Goal: Information Seeking & Learning: Learn about a topic

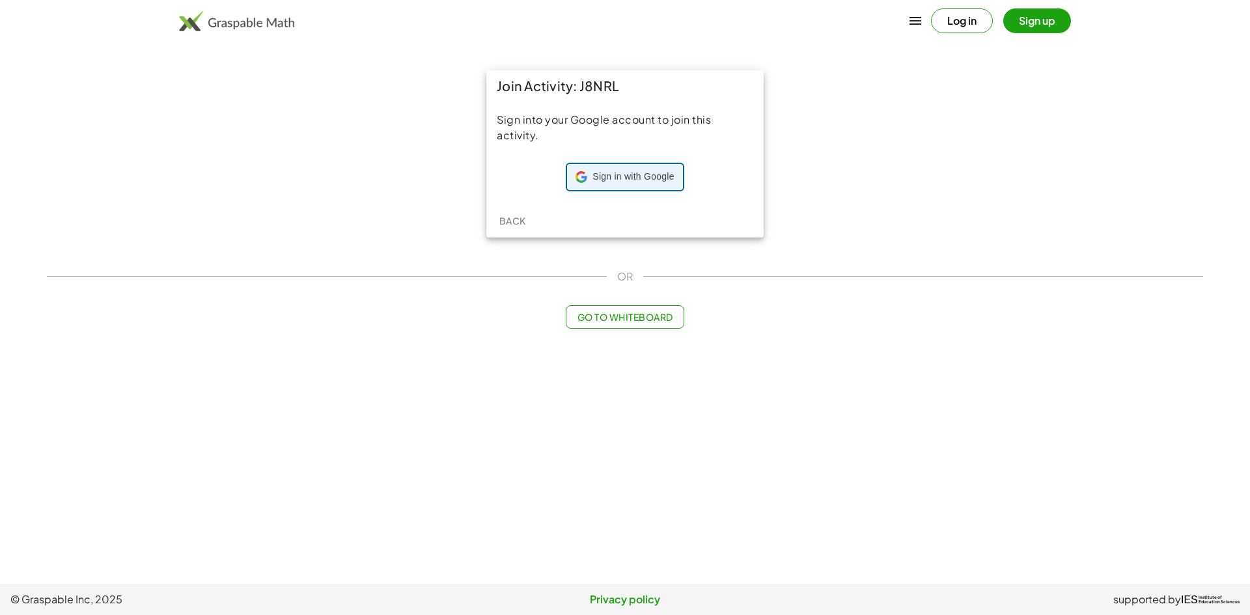
click at [656, 176] on span "Sign in with Google" at bounding box center [633, 177] width 81 height 13
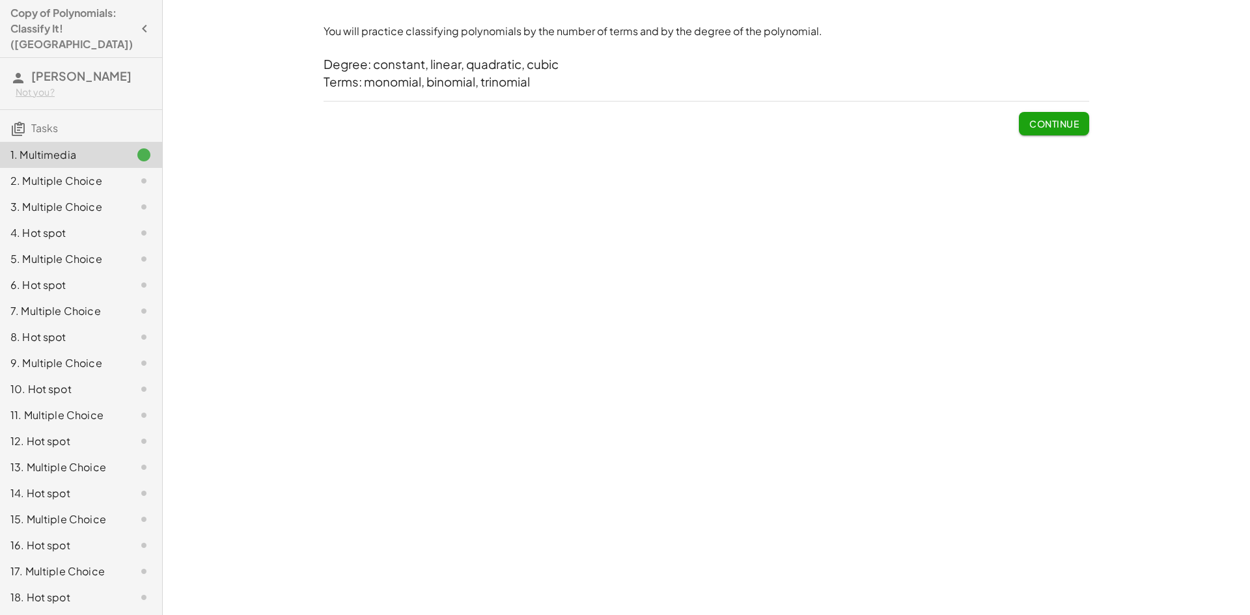
click at [1078, 119] on span "Continue" at bounding box center [1053, 124] width 49 height 12
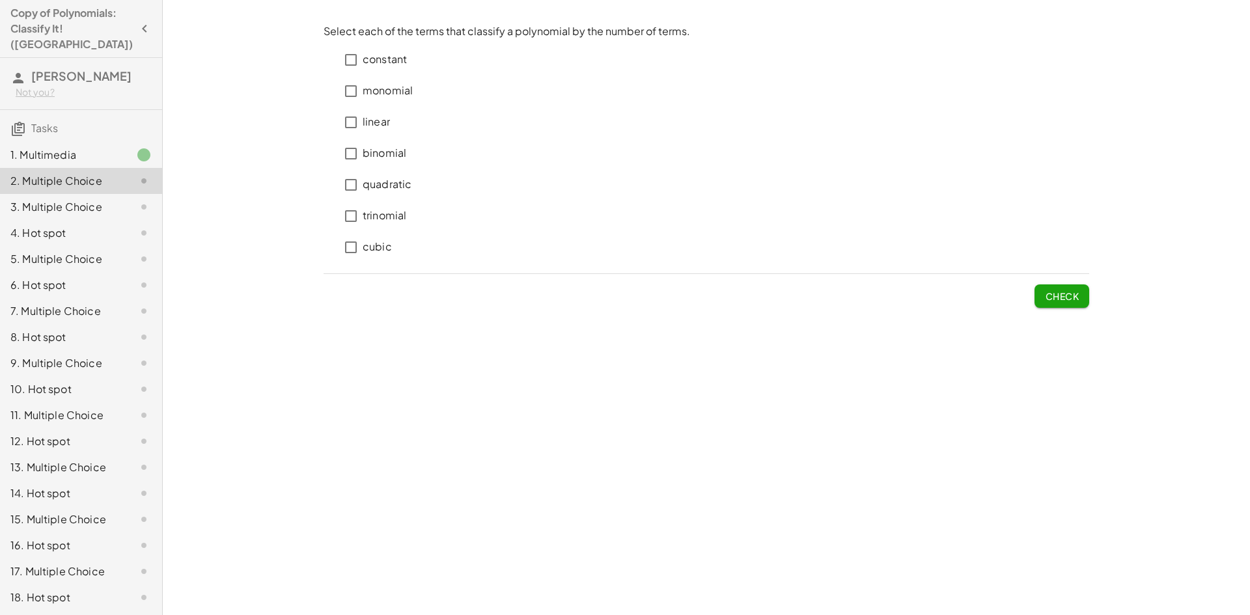
click at [118, 147] on div at bounding box center [133, 155] width 36 height 16
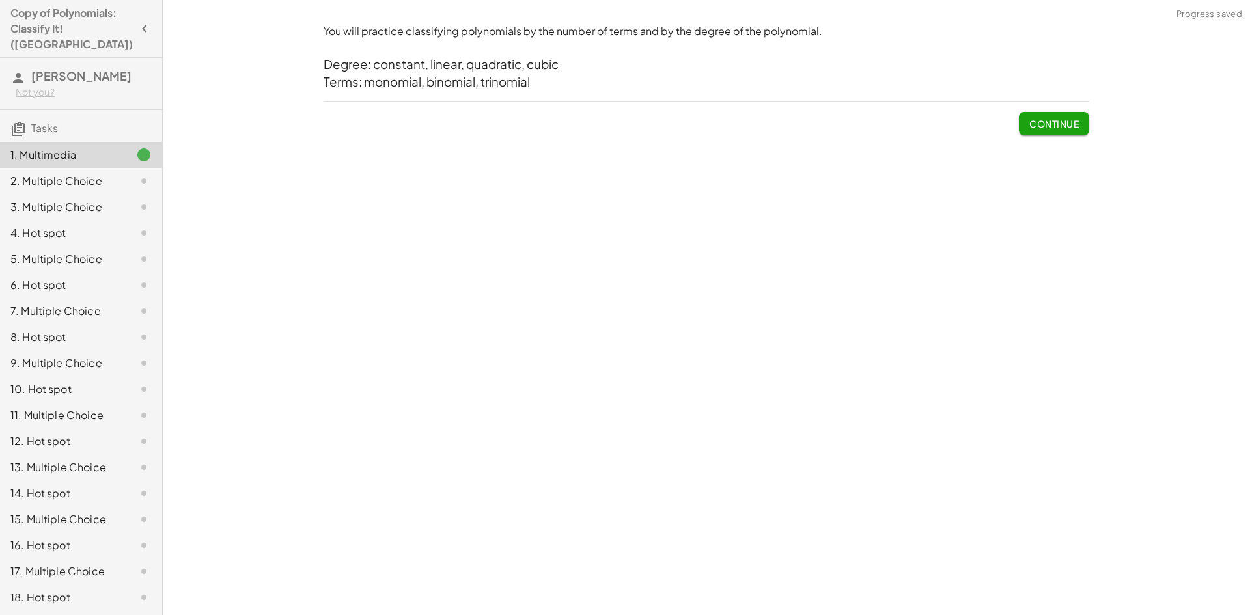
click at [122, 173] on div at bounding box center [133, 181] width 36 height 16
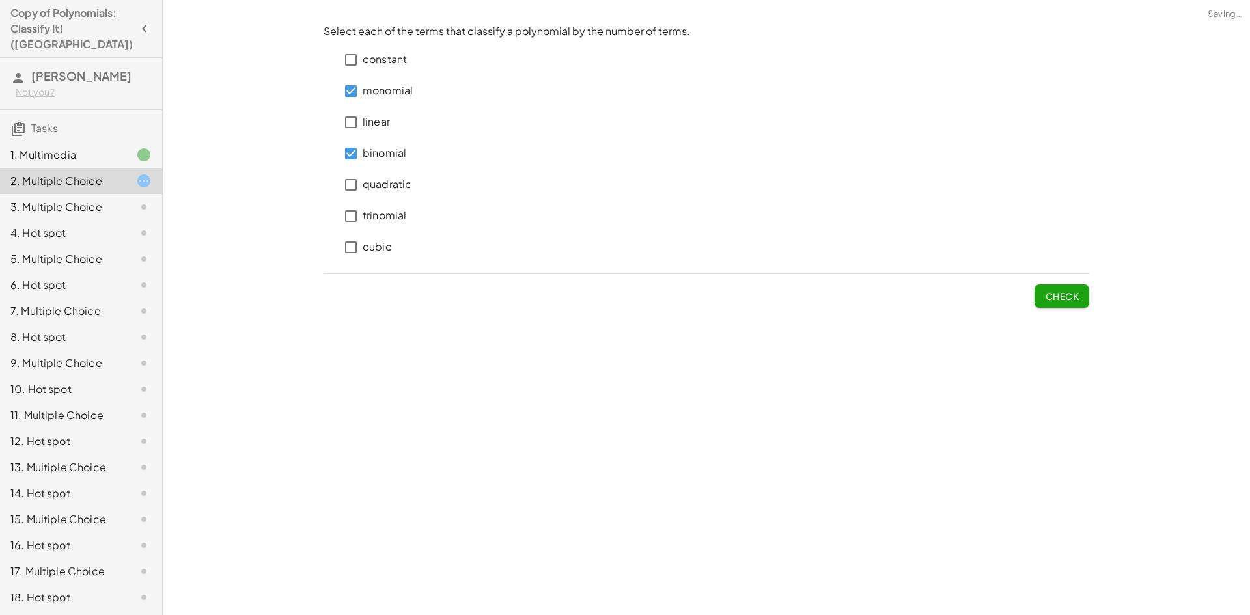
click at [375, 217] on p "trinomial" at bounding box center [385, 215] width 44 height 15
click at [1059, 299] on span "Check" at bounding box center [1062, 296] width 34 height 12
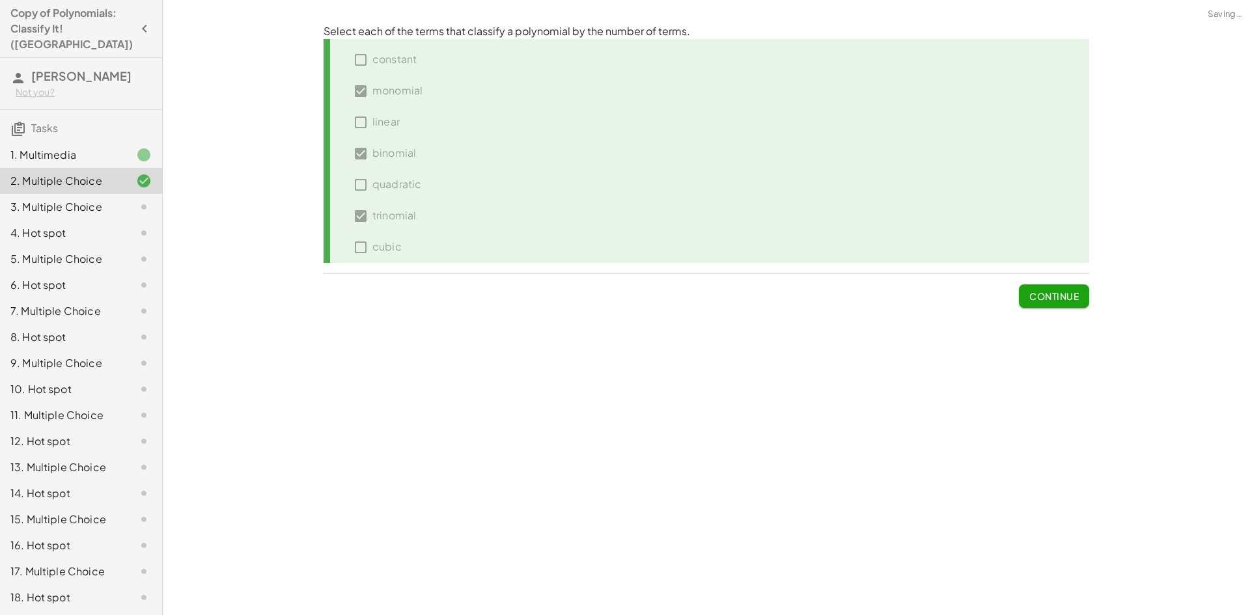
click at [1057, 300] on span "Continue" at bounding box center [1053, 296] width 49 height 12
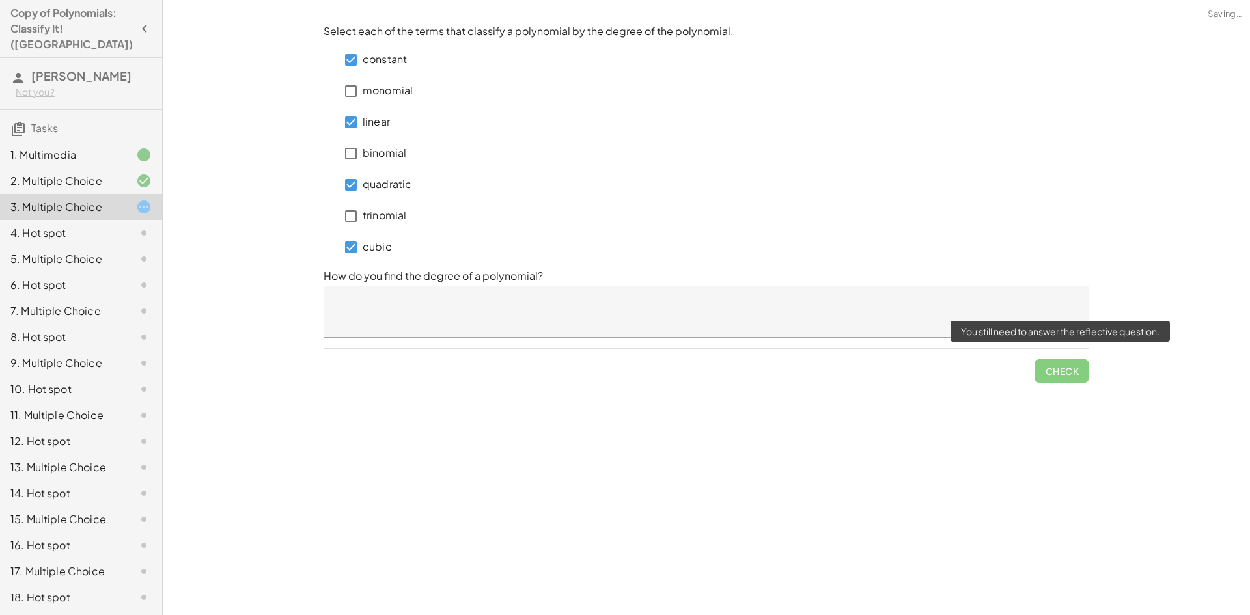
click at [1050, 365] on span "Check" at bounding box center [1062, 366] width 55 height 34
click at [654, 315] on textarea at bounding box center [707, 312] width 766 height 52
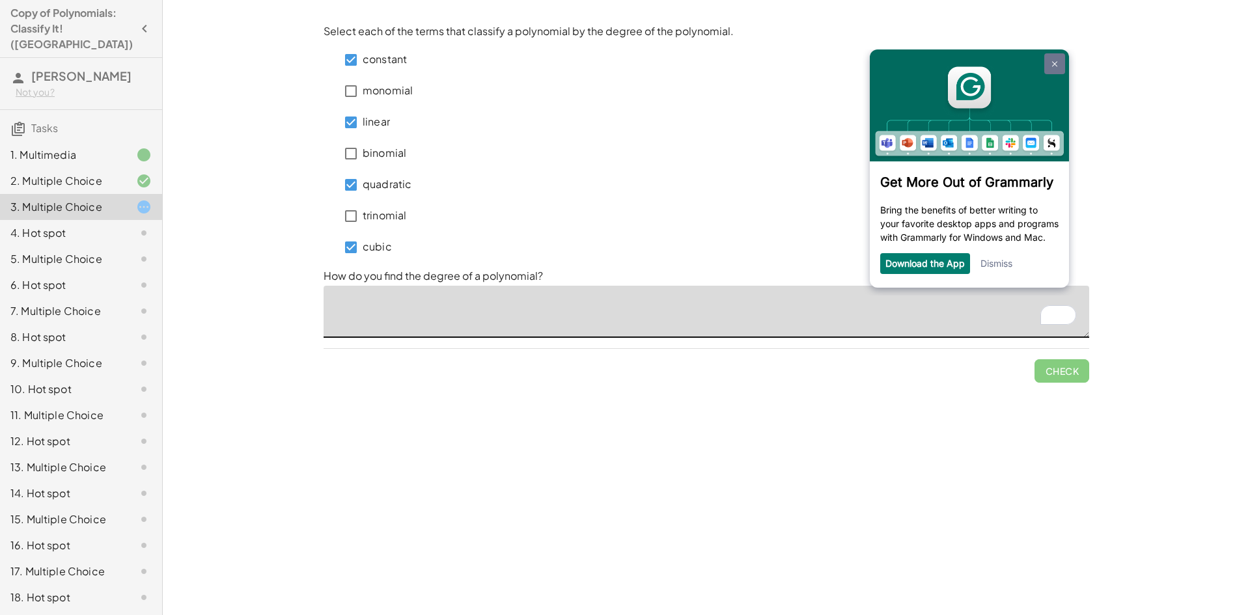
click at [1055, 63] on img at bounding box center [1054, 64] width 5 height 6
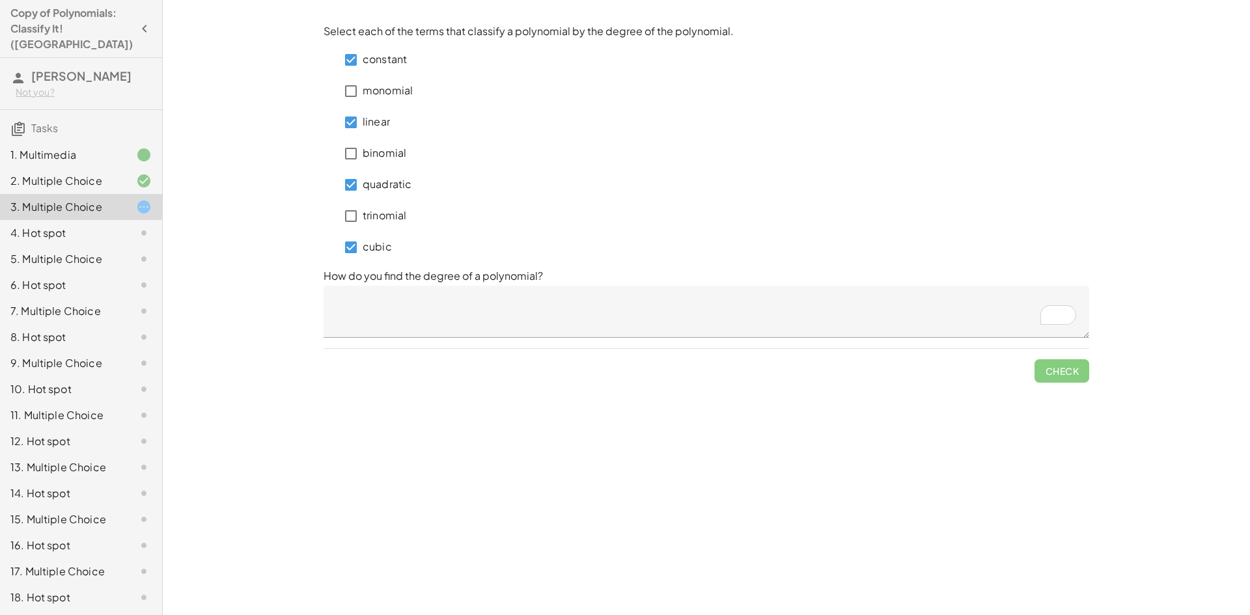
click at [686, 322] on textarea "To enrich screen reader interactions, please activate Accessibility in Grammarl…" at bounding box center [707, 312] width 766 height 52
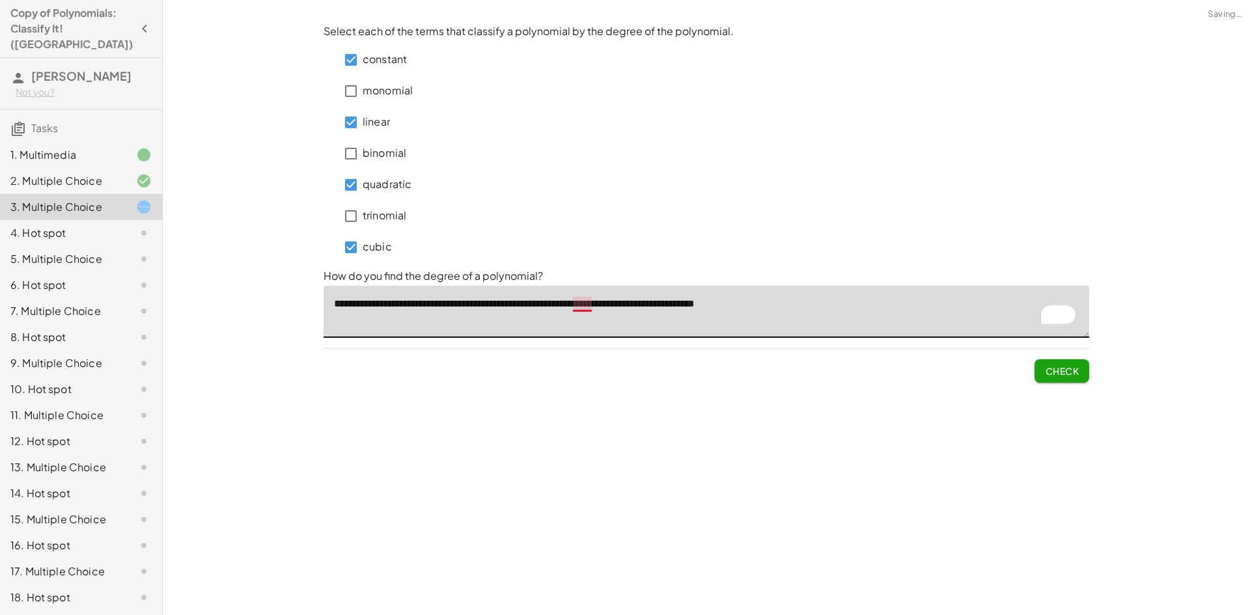
click at [585, 307] on textarea "**********" at bounding box center [707, 312] width 766 height 52
drag, startPoint x: 815, startPoint y: 301, endPoint x: 357, endPoint y: 303, distance: 458.4
click at [357, 303] on textarea "**********" at bounding box center [707, 312] width 766 height 52
click at [379, 305] on textarea "**********" at bounding box center [707, 312] width 766 height 52
drag, startPoint x: 378, startPoint y: 305, endPoint x: 789, endPoint y: 310, distance: 411.6
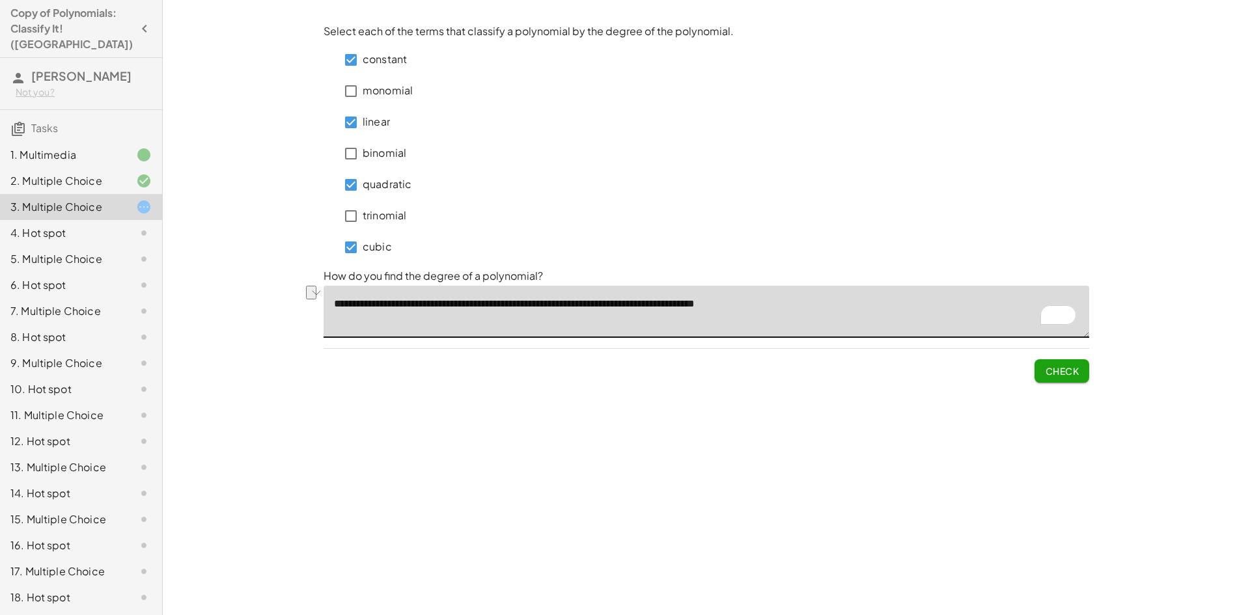
click at [789, 310] on textarea "**********" at bounding box center [707, 312] width 766 height 52
click at [807, 303] on textarea "**********" at bounding box center [707, 312] width 766 height 52
click at [558, 300] on textarea "**********" at bounding box center [707, 312] width 766 height 52
type textarea "**********"
click at [1073, 377] on button "Check" at bounding box center [1062, 370] width 55 height 23
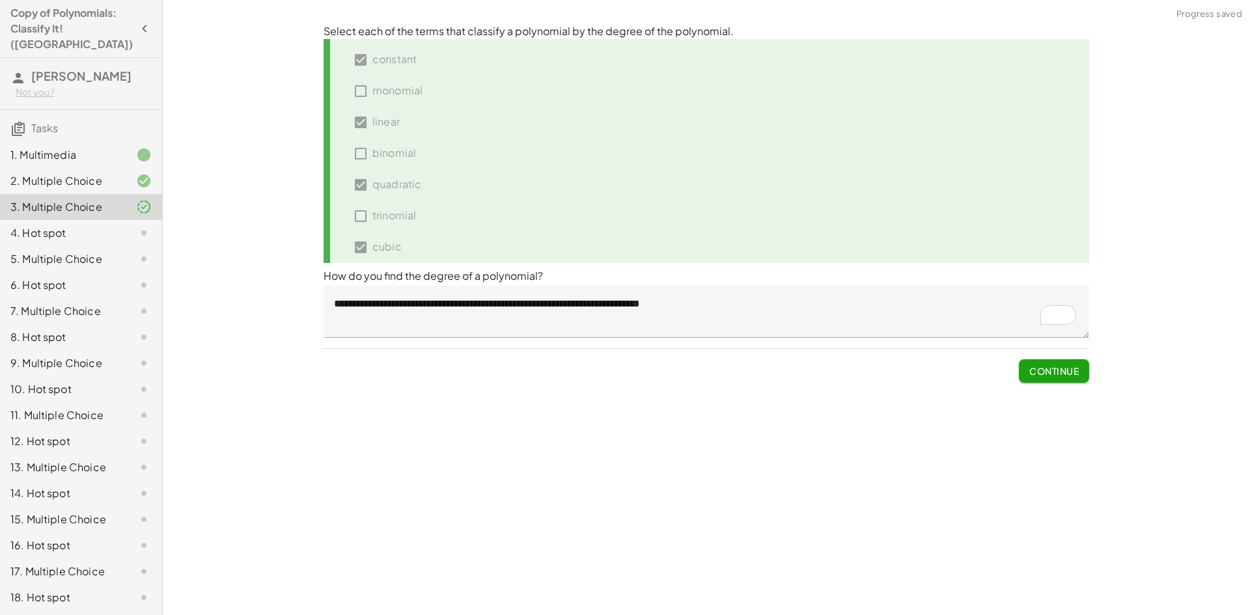
click at [1065, 381] on button "Continue" at bounding box center [1054, 370] width 70 height 23
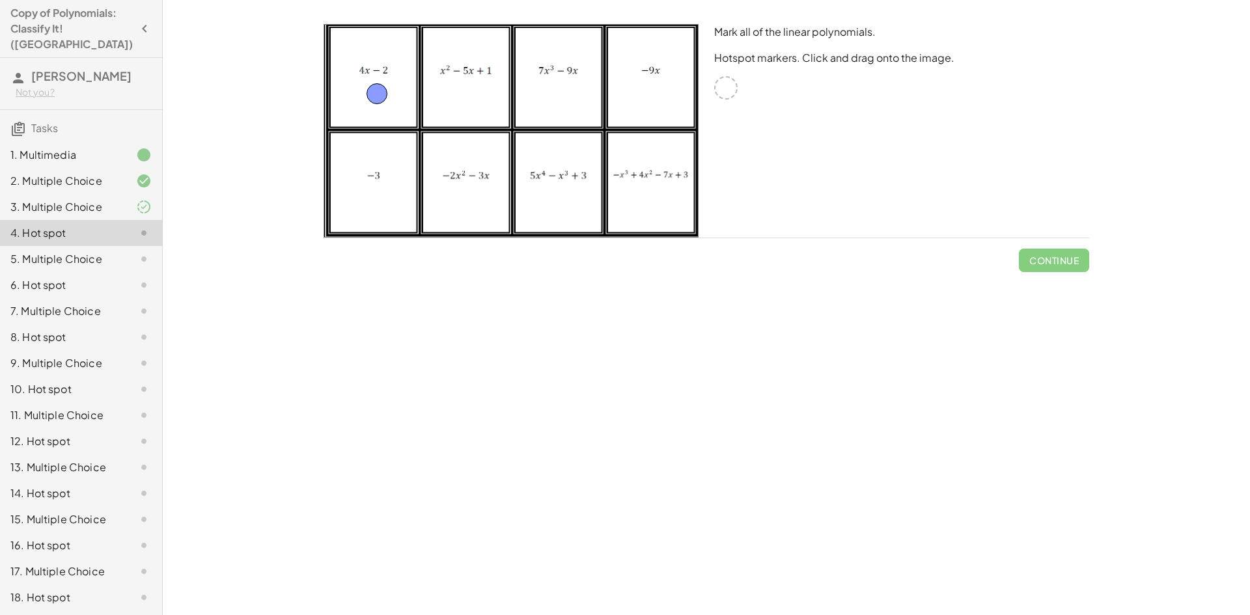
drag, startPoint x: 732, startPoint y: 94, endPoint x: 382, endPoint y: 100, distance: 349.7
drag, startPoint x: 722, startPoint y: 93, endPoint x: 662, endPoint y: 87, distance: 60.3
drag, startPoint x: 729, startPoint y: 89, endPoint x: 397, endPoint y: 184, distance: 345.4
click at [1046, 255] on span "Check" at bounding box center [1062, 261] width 34 height 12
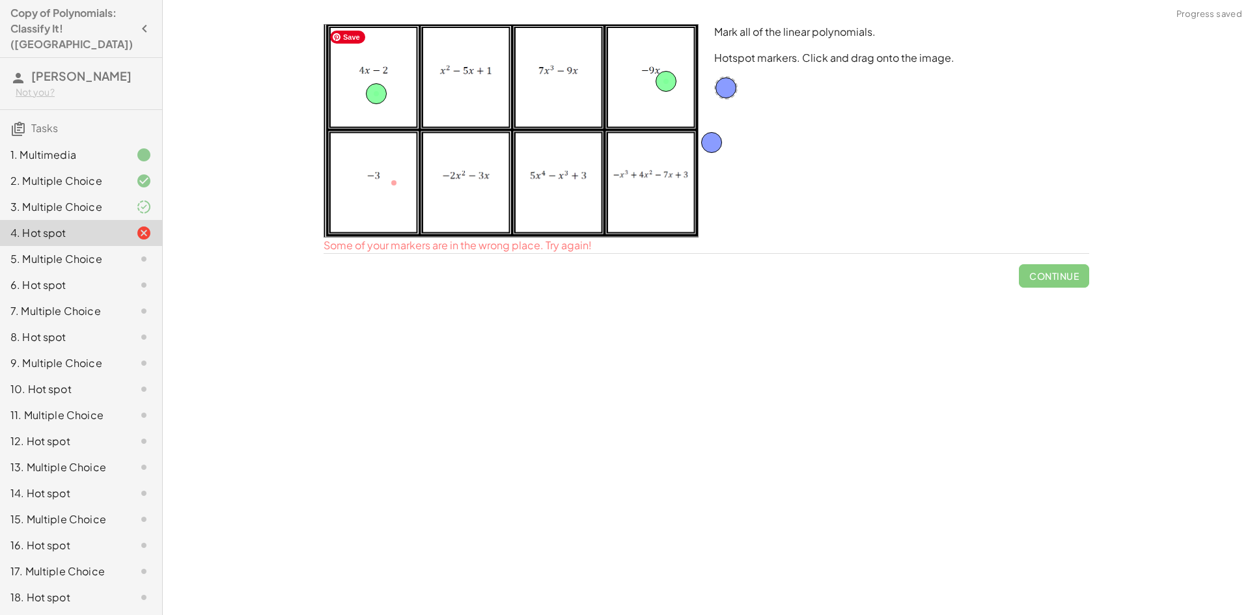
drag, startPoint x: 391, startPoint y: 184, endPoint x: 727, endPoint y: 140, distance: 338.2
click at [1062, 263] on span "Check" at bounding box center [1062, 261] width 34 height 12
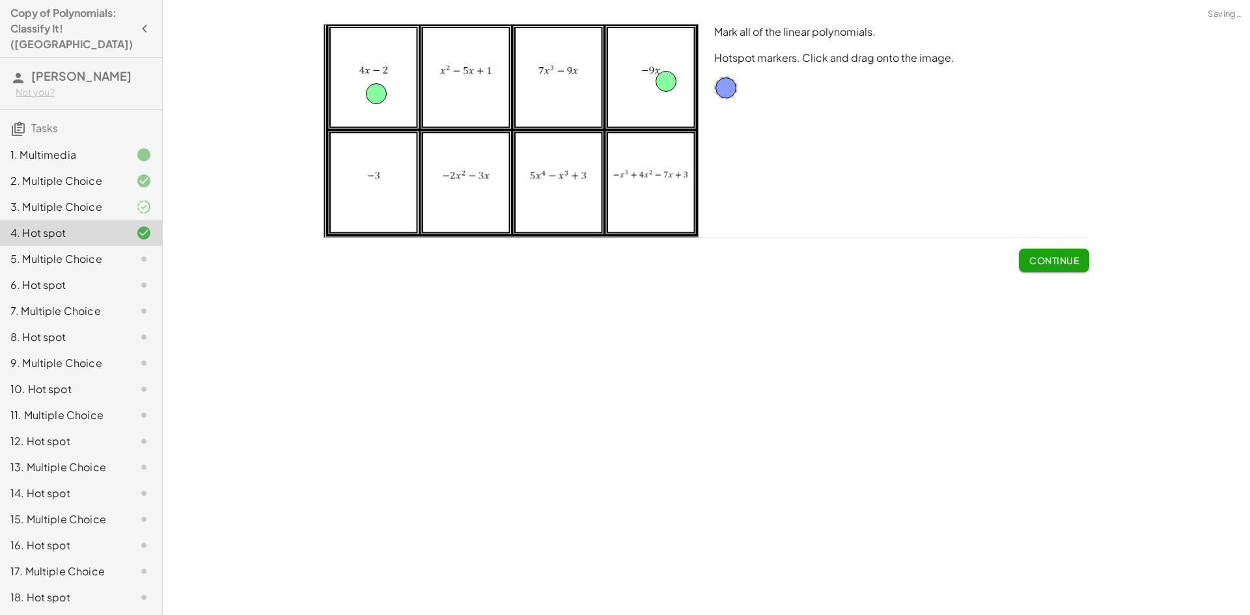
click at [1062, 264] on span "Continue" at bounding box center [1053, 261] width 49 height 12
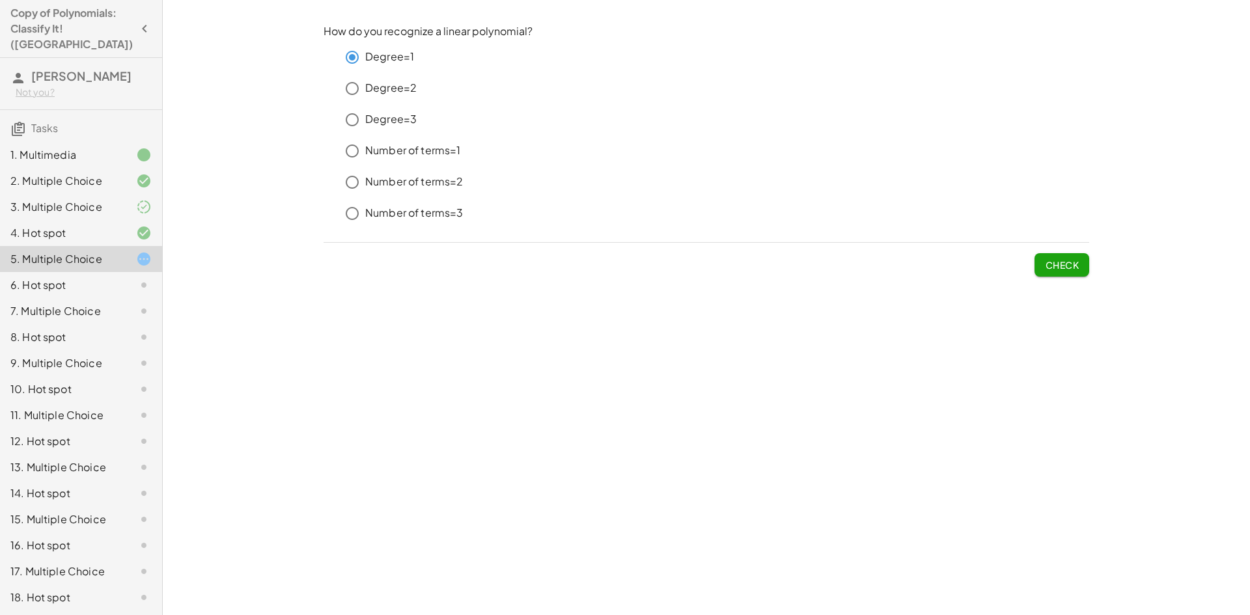
click at [1039, 270] on button "Check" at bounding box center [1062, 264] width 55 height 23
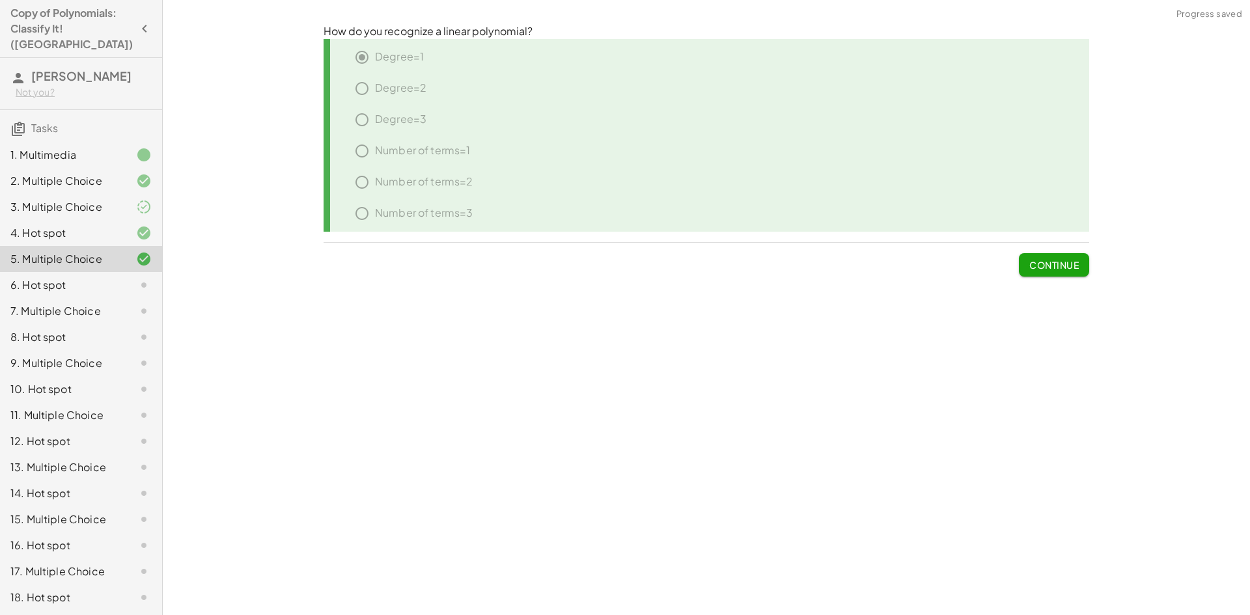
click at [1056, 268] on span "Continue" at bounding box center [1053, 265] width 49 height 12
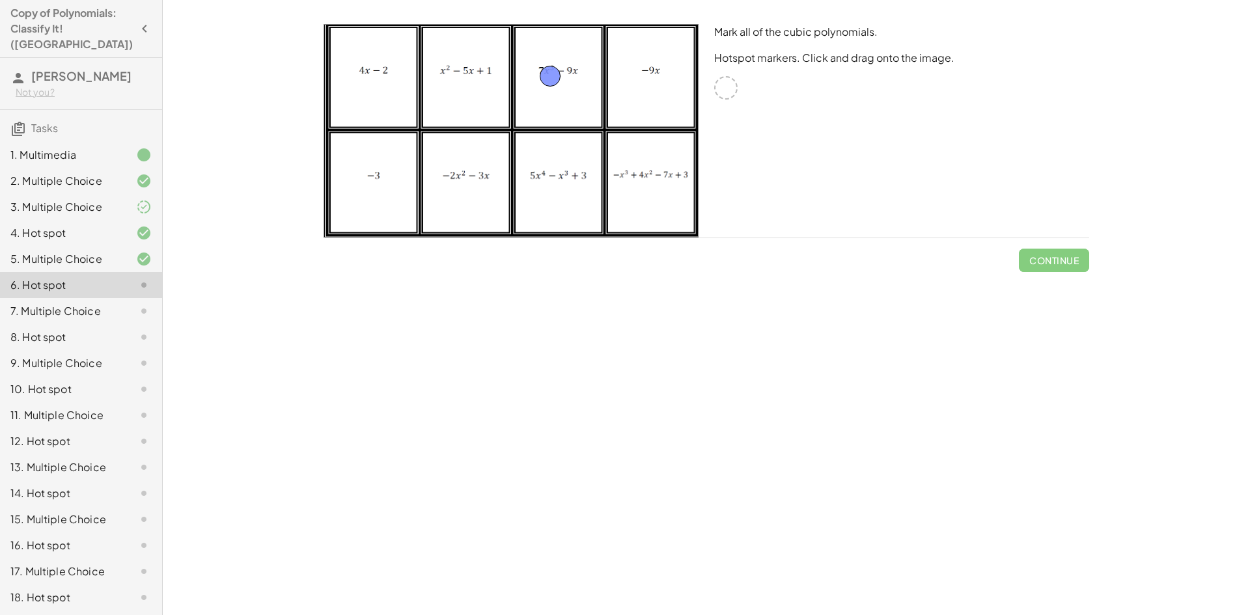
drag, startPoint x: 731, startPoint y: 87, endPoint x: 563, endPoint y: 79, distance: 168.1
drag, startPoint x: 728, startPoint y: 86, endPoint x: 571, endPoint y: 264, distance: 237.6
drag, startPoint x: 724, startPoint y: 91, endPoint x: 721, endPoint y: 229, distance: 138.1
click at [721, 229] on div "Mark all of the cubic polynomials. Hotspot markers. Click and drag onto the ima…" at bounding box center [901, 130] width 391 height 229
drag, startPoint x: 543, startPoint y: 229, endPoint x: 718, endPoint y: 176, distance: 182.5
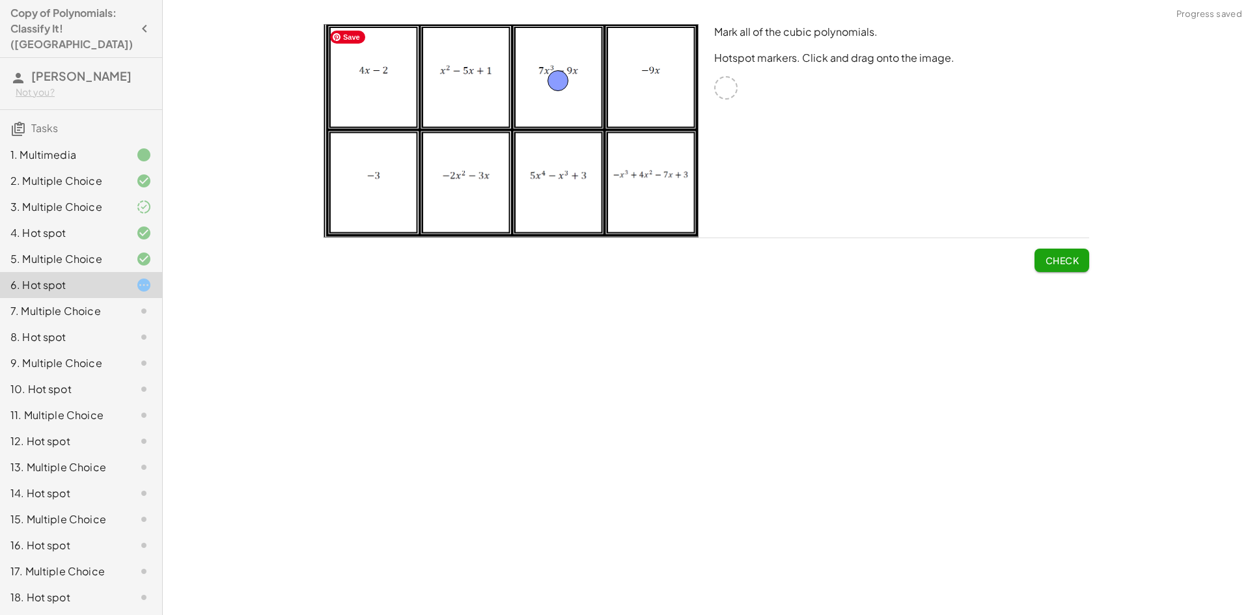
click at [657, 186] on img at bounding box center [511, 131] width 375 height 214
drag, startPoint x: 591, startPoint y: 183, endPoint x: 614, endPoint y: 234, distance: 55.7
click at [614, 234] on img at bounding box center [511, 131] width 375 height 214
drag, startPoint x: 553, startPoint y: 75, endPoint x: 643, endPoint y: 189, distance: 145.6
drag, startPoint x: 729, startPoint y: 87, endPoint x: 568, endPoint y: 87, distance: 160.8
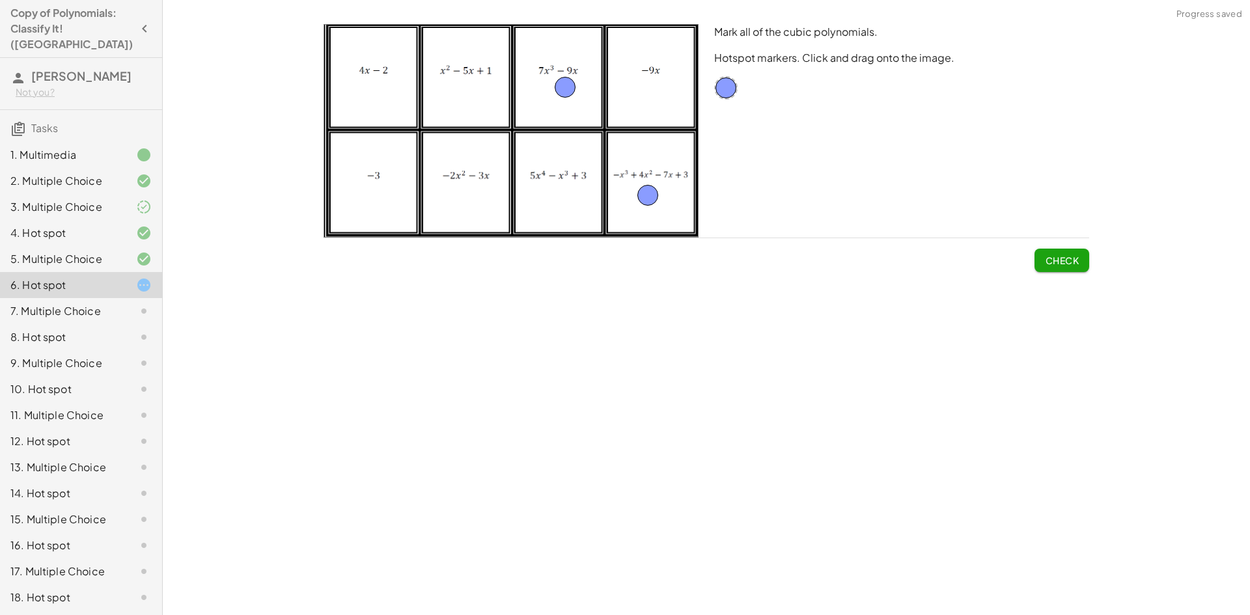
click at [1059, 261] on span "Check" at bounding box center [1062, 261] width 34 height 12
click at [1061, 265] on span "Continue" at bounding box center [1053, 261] width 49 height 12
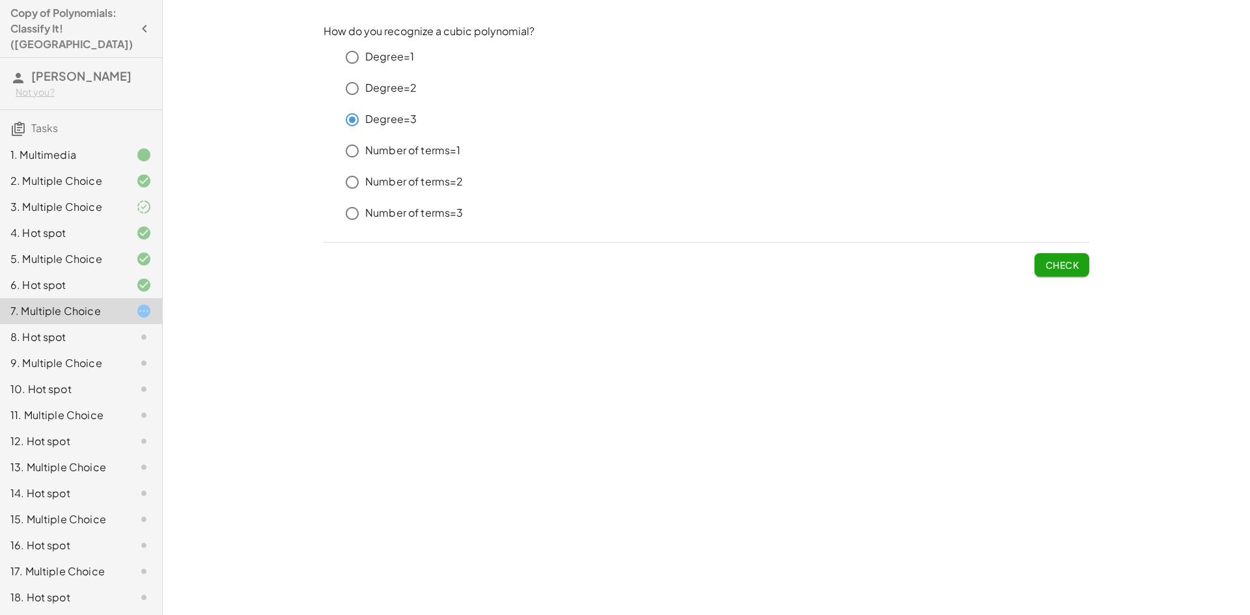
click at [1060, 260] on span "Check" at bounding box center [1062, 265] width 34 height 12
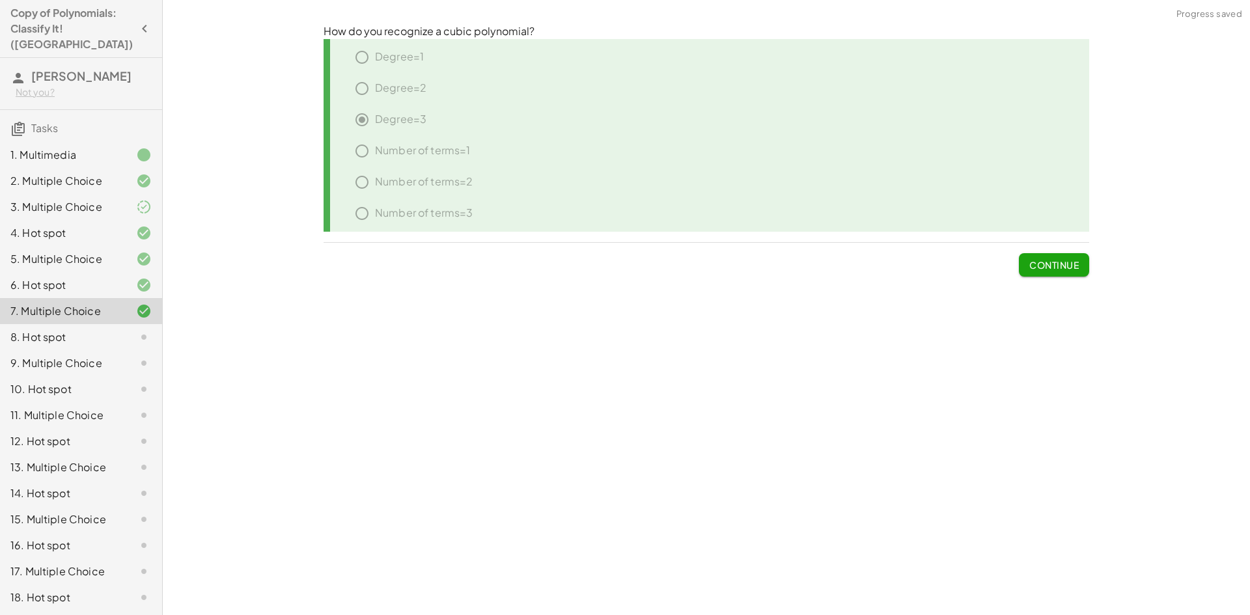
click at [1059, 264] on span "Continue" at bounding box center [1053, 265] width 49 height 12
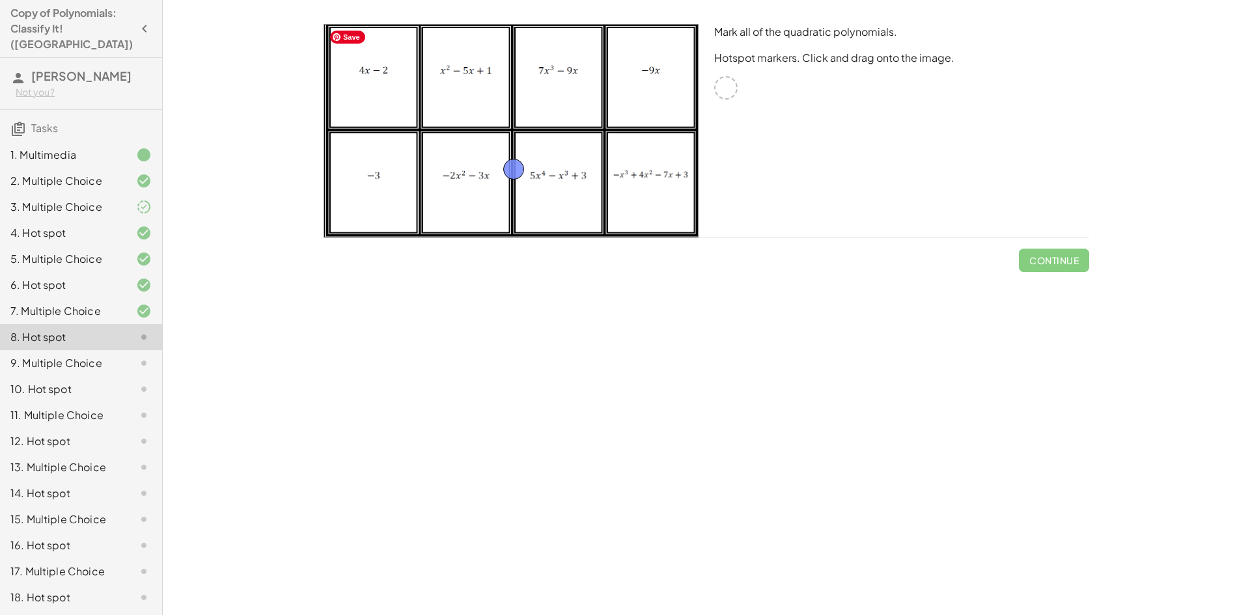
drag, startPoint x: 724, startPoint y: 89, endPoint x: 451, endPoint y: 194, distance: 293.1
drag, startPoint x: 727, startPoint y: 88, endPoint x: 481, endPoint y: 83, distance: 246.2
click at [1084, 253] on button "Check" at bounding box center [1062, 260] width 55 height 23
click at [1084, 253] on button "Continue" at bounding box center [1054, 260] width 70 height 23
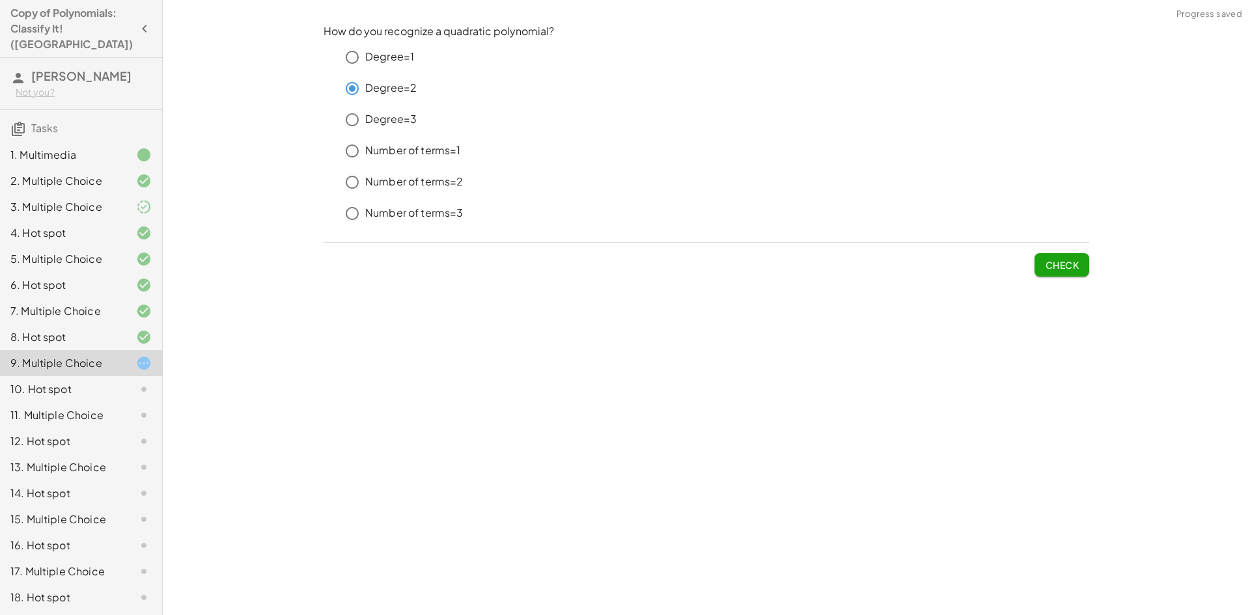
click at [1069, 261] on span "Check" at bounding box center [1062, 265] width 34 height 12
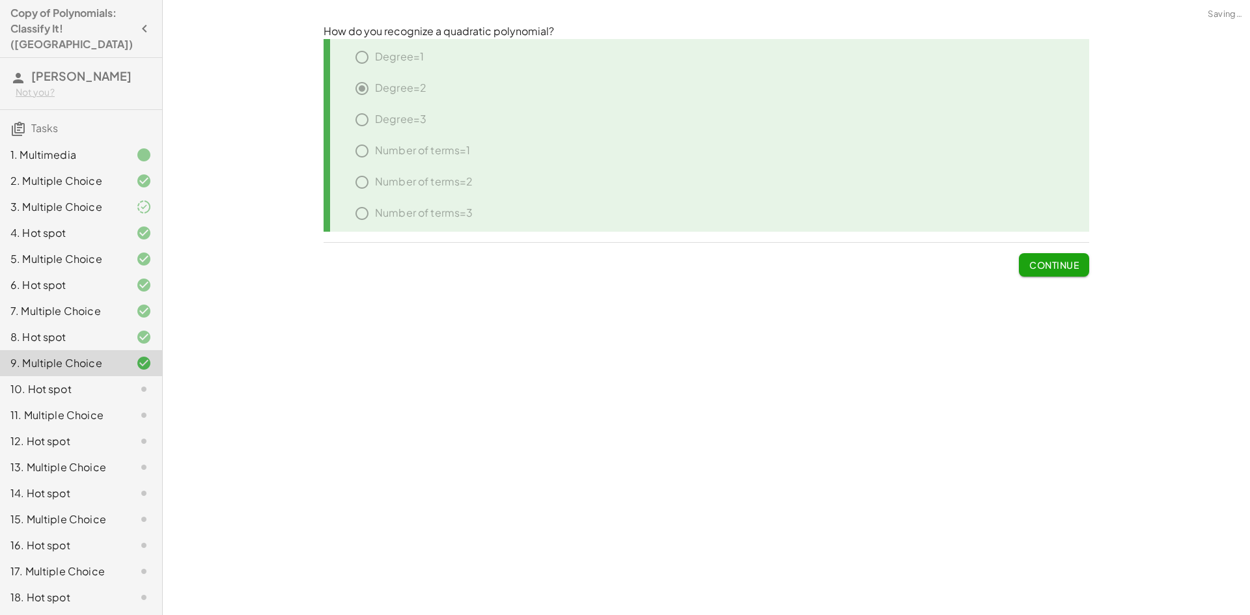
click at [1070, 264] on span "Continue" at bounding box center [1053, 265] width 49 height 12
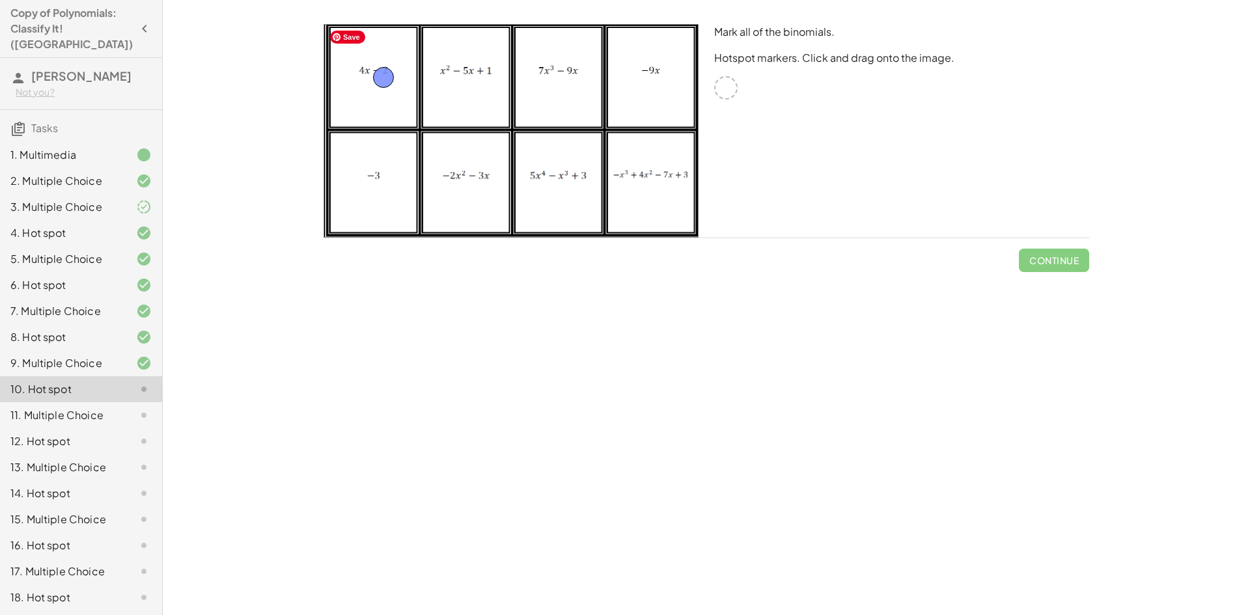
drag, startPoint x: 731, startPoint y: 96, endPoint x: 389, endPoint y: 87, distance: 342.0
drag, startPoint x: 725, startPoint y: 83, endPoint x: 474, endPoint y: 190, distance: 272.7
drag, startPoint x: 731, startPoint y: 89, endPoint x: 587, endPoint y: 88, distance: 143.9
click at [1078, 249] on button "Check" at bounding box center [1062, 260] width 55 height 23
click at [1077, 253] on button "Check" at bounding box center [1062, 260] width 55 height 23
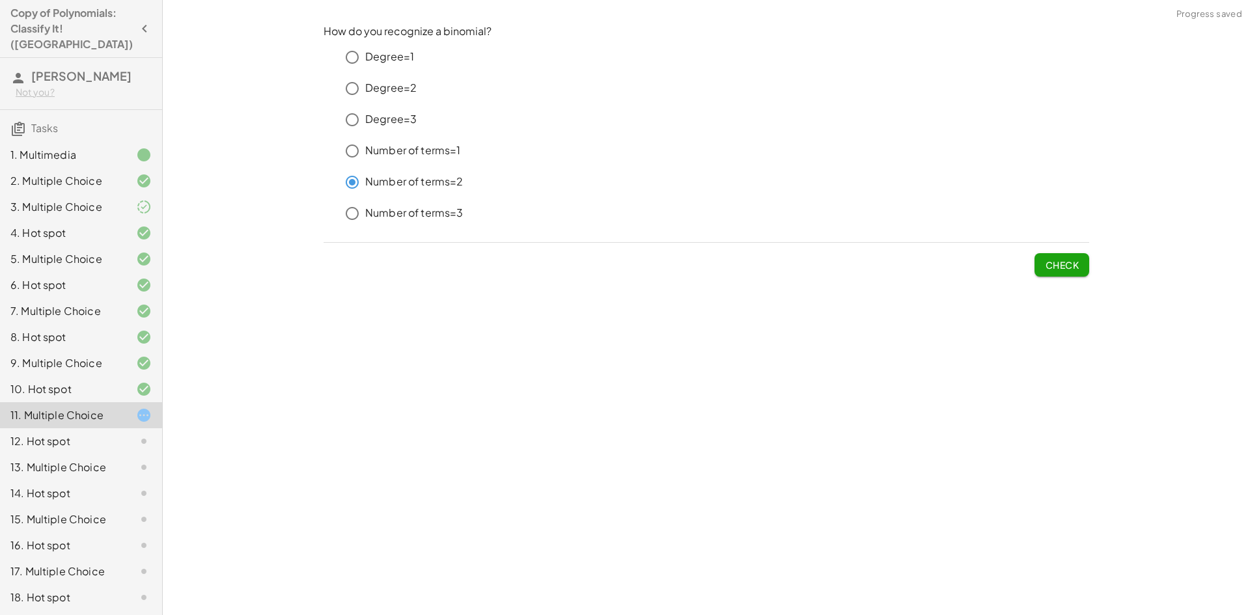
click at [1069, 273] on button "Check" at bounding box center [1062, 264] width 55 height 23
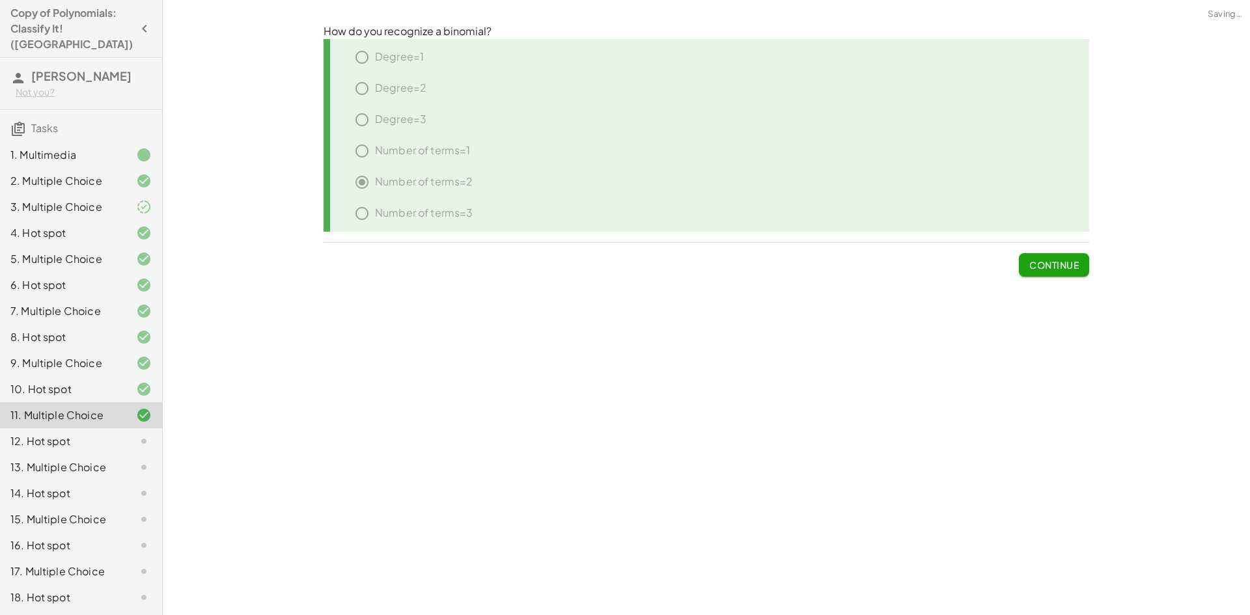
click at [1069, 273] on button "Continue" at bounding box center [1054, 264] width 70 height 23
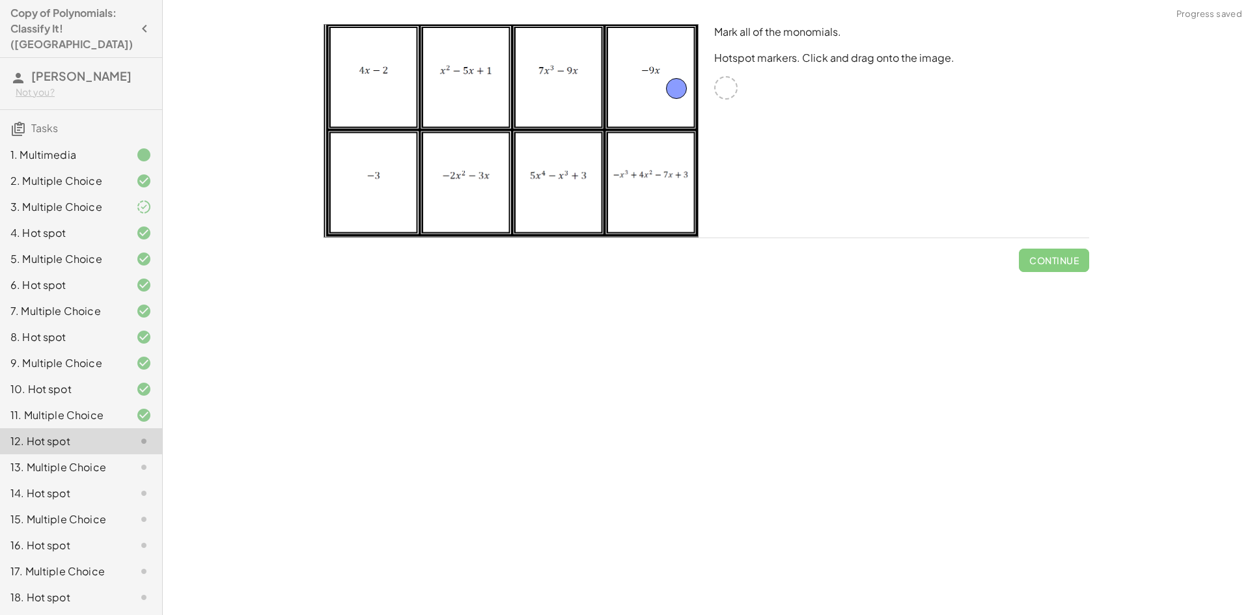
drag, startPoint x: 727, startPoint y: 96, endPoint x: 677, endPoint y: 97, distance: 49.5
drag, startPoint x: 729, startPoint y: 92, endPoint x: 366, endPoint y: 201, distance: 378.6
click at [1054, 260] on span "Check" at bounding box center [1062, 261] width 34 height 12
click at [1054, 261] on span "Continue" at bounding box center [1053, 261] width 49 height 12
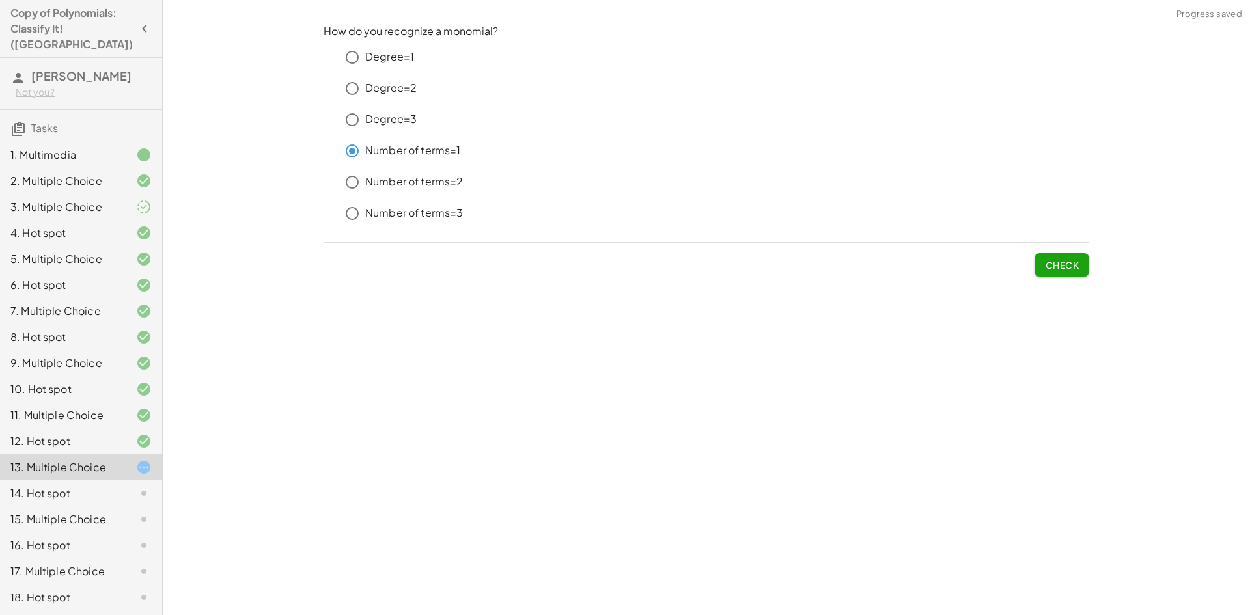
click at [1091, 255] on div "How do you recognize a monomial? Degree=1 Degree=2 Degree=3 Number of terms=1 N…" at bounding box center [706, 150] width 781 height 268
click at [1087, 258] on button "Check" at bounding box center [1062, 264] width 55 height 23
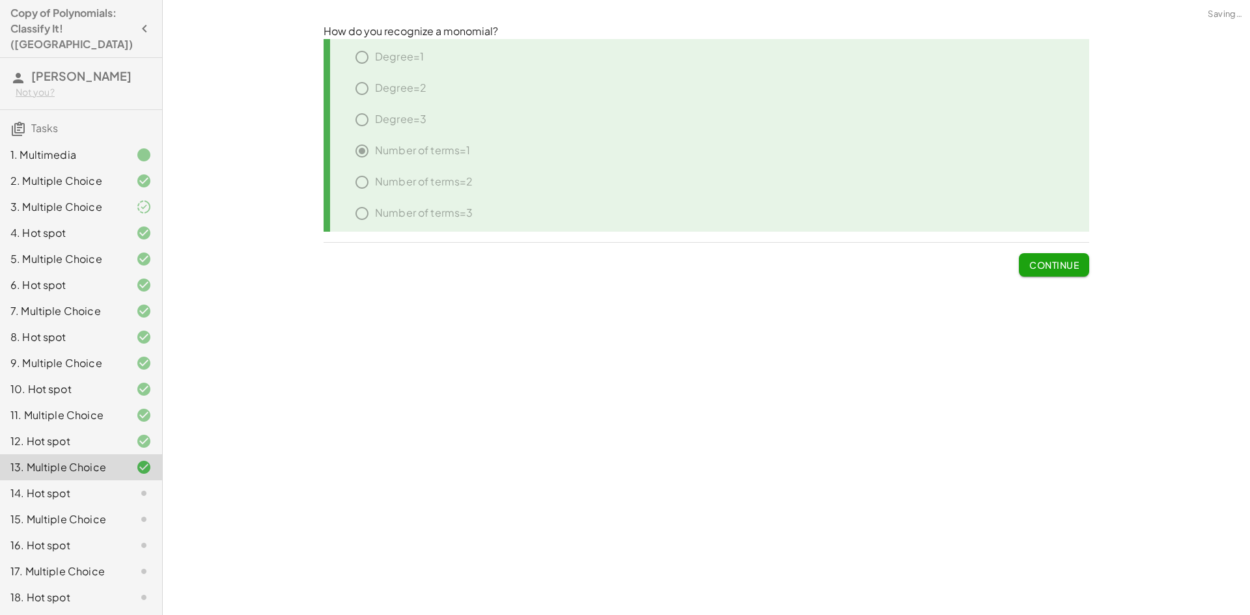
click at [1061, 266] on span "Continue" at bounding box center [1053, 265] width 49 height 12
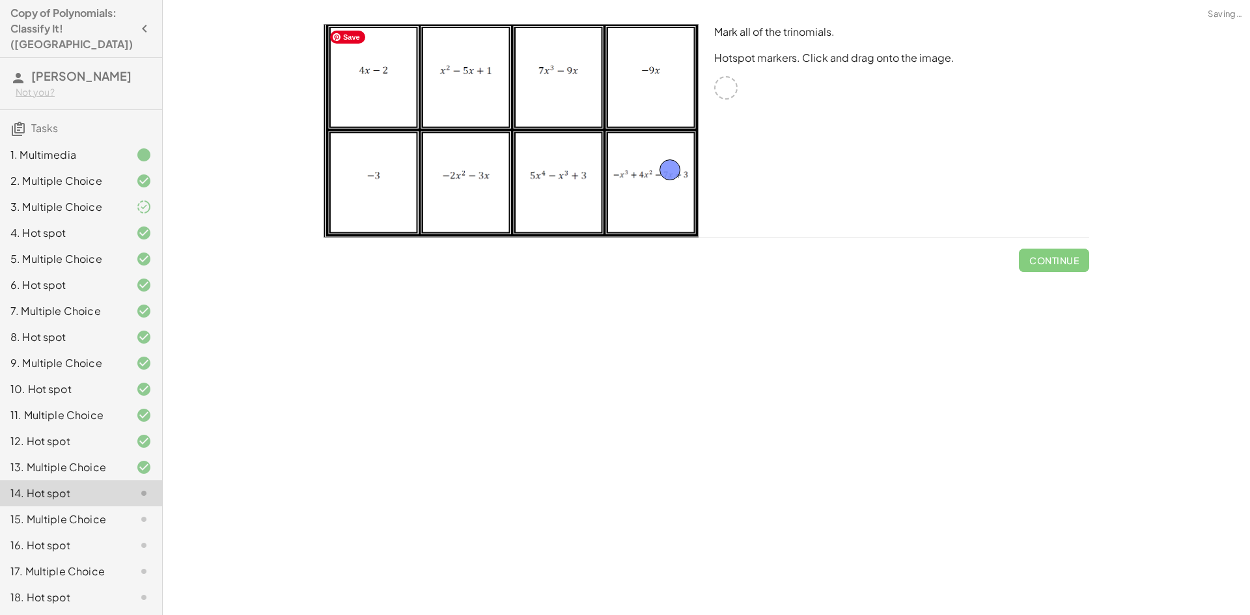
drag, startPoint x: 718, startPoint y: 94, endPoint x: 658, endPoint y: 184, distance: 108.4
drag, startPoint x: 723, startPoint y: 91, endPoint x: 578, endPoint y: 184, distance: 172.5
drag, startPoint x: 732, startPoint y: 87, endPoint x: 491, endPoint y: 98, distance: 241.2
click at [1066, 263] on span "Check" at bounding box center [1062, 261] width 34 height 12
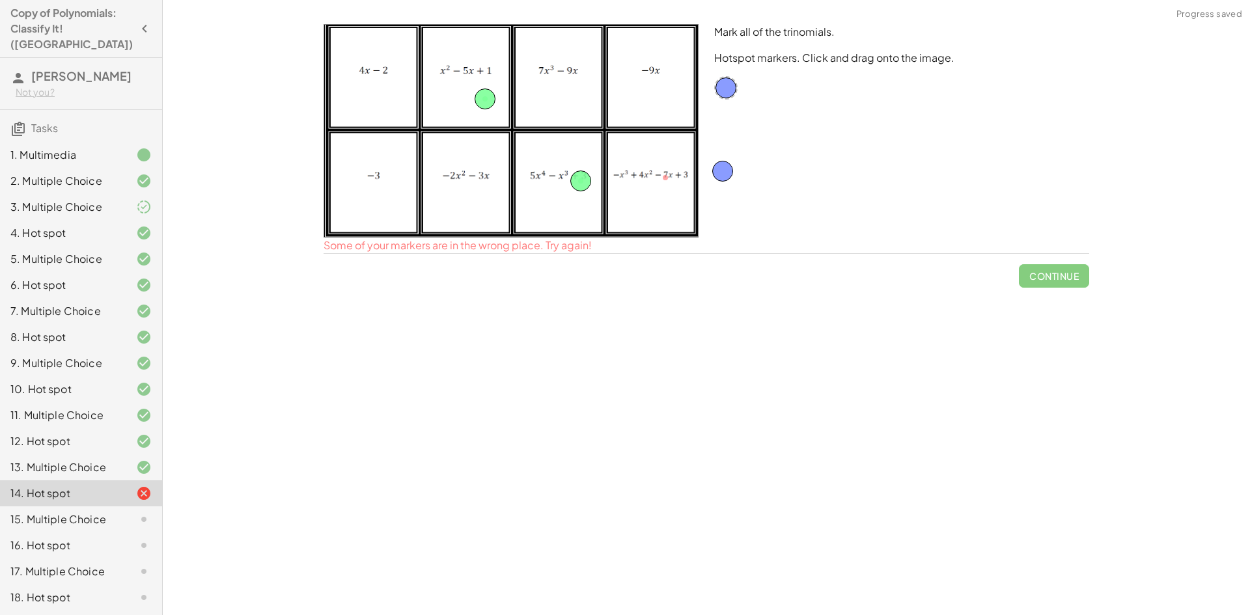
drag, startPoint x: 658, startPoint y: 179, endPoint x: 714, endPoint y: 171, distance: 57.2
click at [1057, 259] on span "Check" at bounding box center [1062, 261] width 34 height 12
click at [1054, 263] on span "Continue" at bounding box center [1053, 261] width 49 height 12
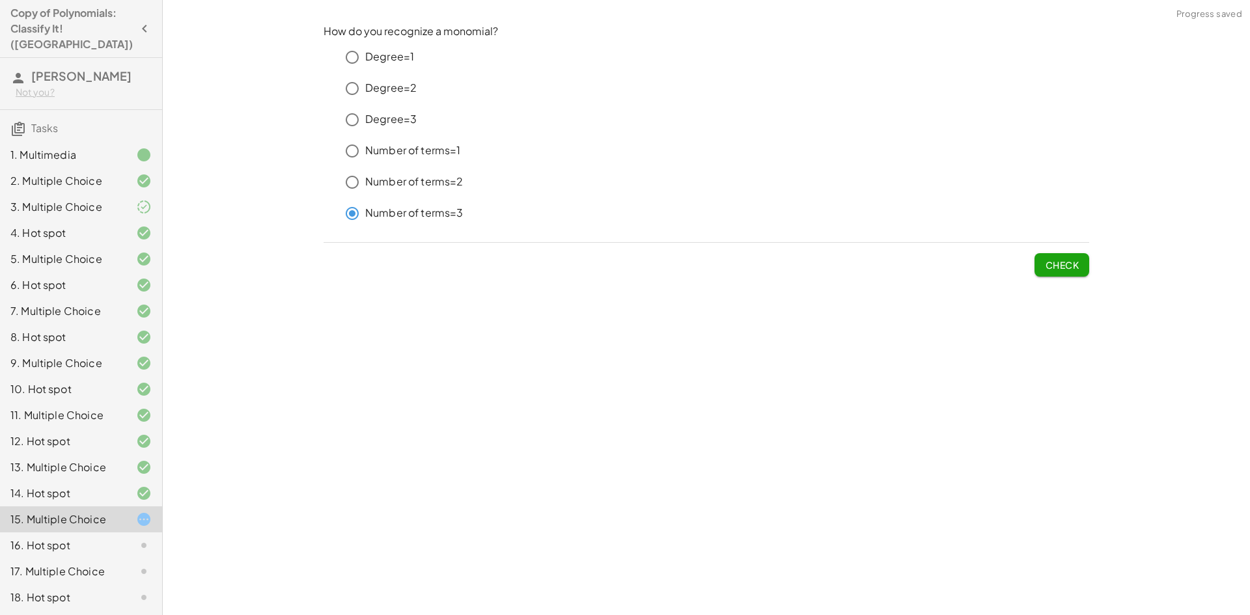
click at [1083, 263] on button "Check" at bounding box center [1062, 264] width 55 height 23
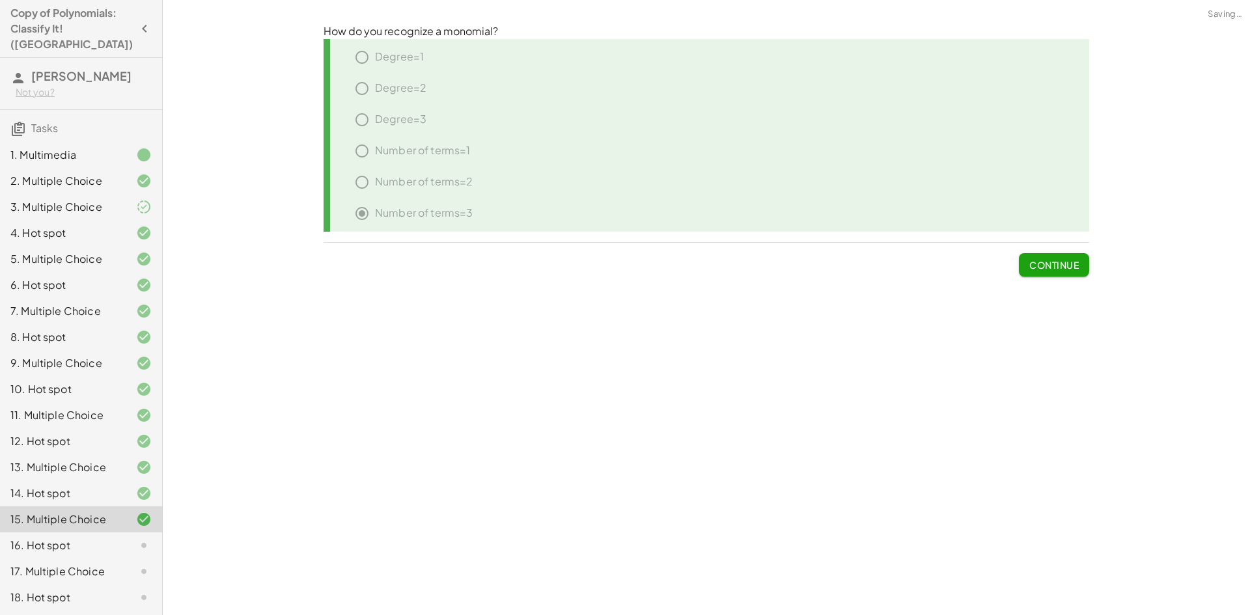
click at [1080, 270] on button "Continue" at bounding box center [1054, 264] width 70 height 23
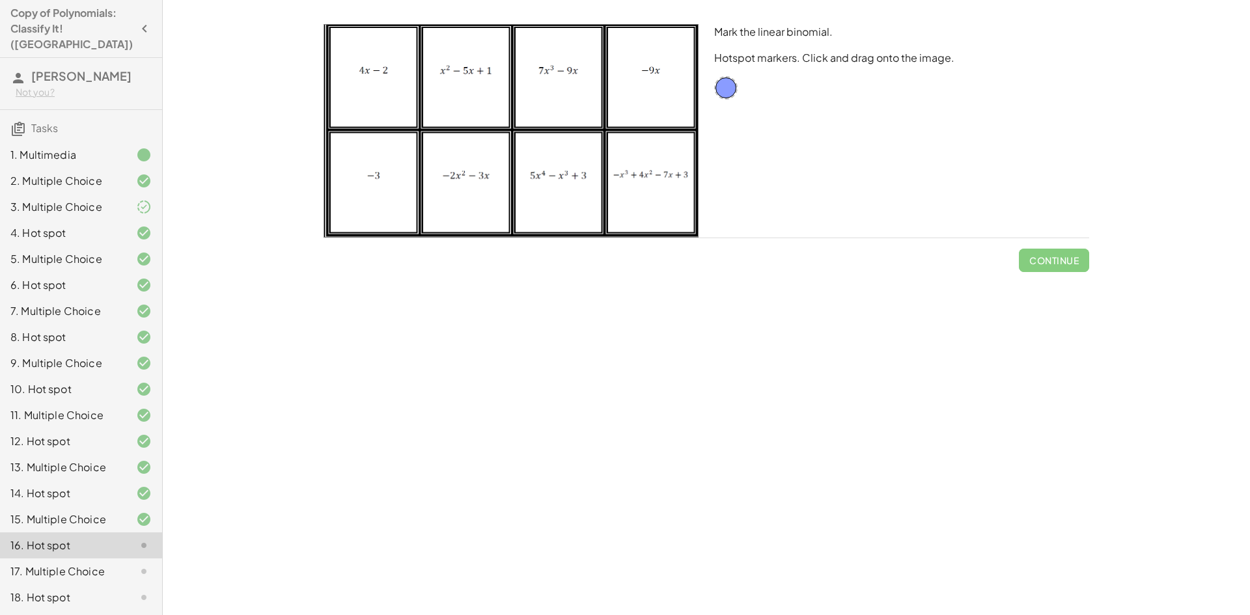
click at [70, 512] on div "15. Multiple Choice" at bounding box center [62, 520] width 105 height 16
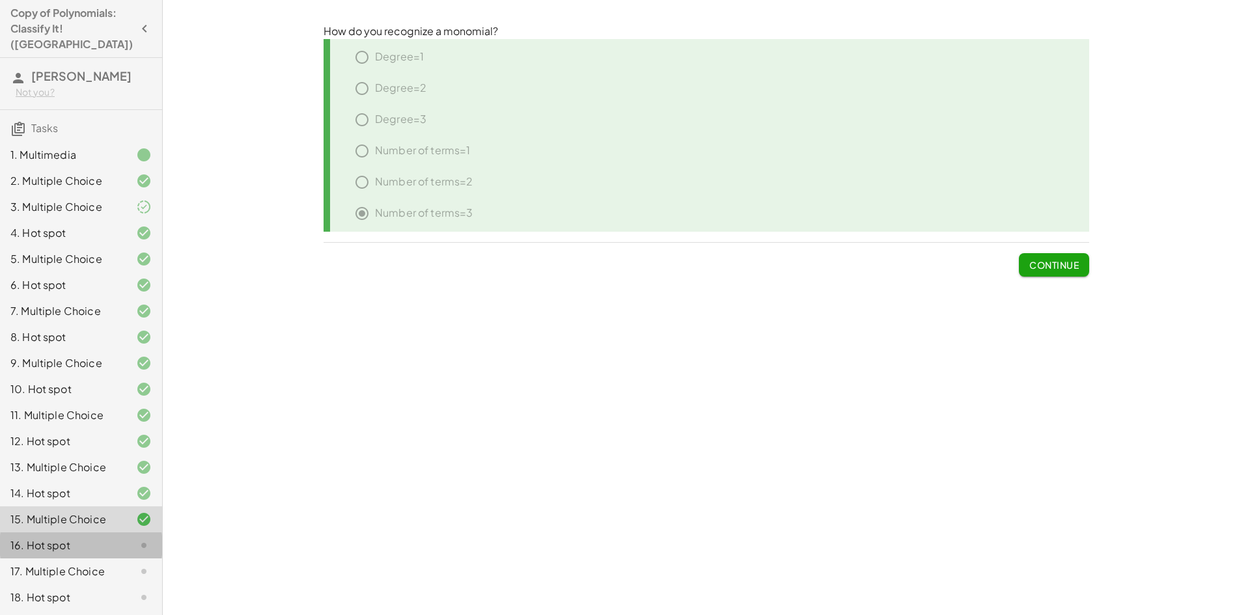
click at [83, 538] on div "16. Hot spot" at bounding box center [62, 546] width 105 height 16
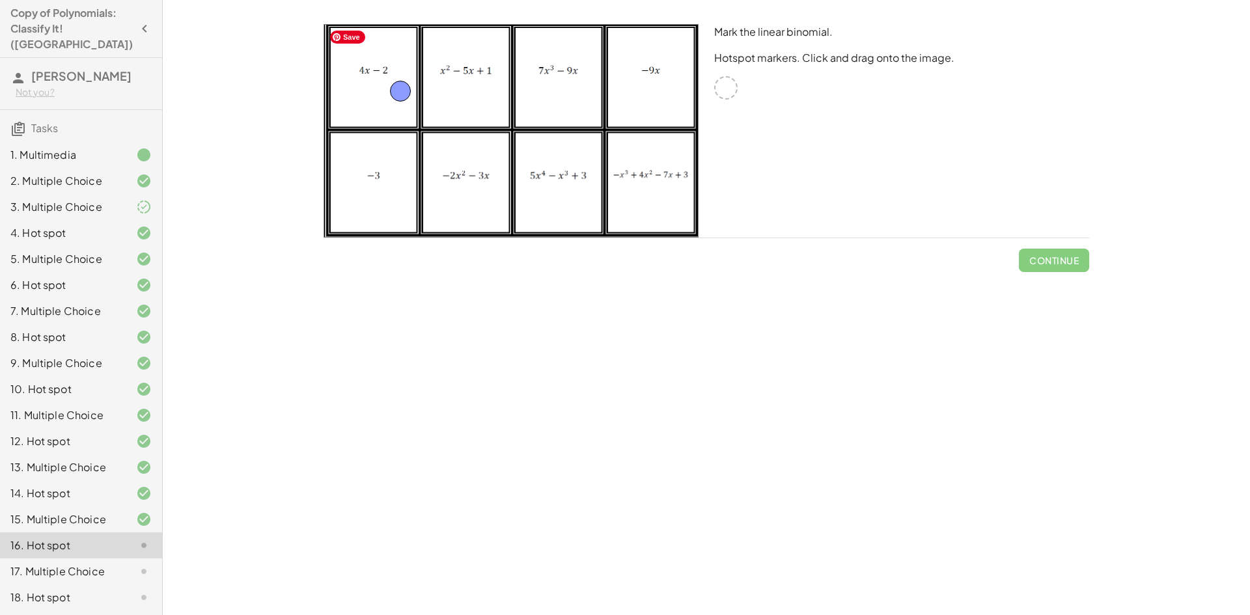
drag, startPoint x: 725, startPoint y: 86, endPoint x: 383, endPoint y: 92, distance: 341.9
click at [1060, 261] on span "Check" at bounding box center [1062, 261] width 34 height 12
click at [1059, 266] on button "Continue" at bounding box center [1054, 260] width 70 height 23
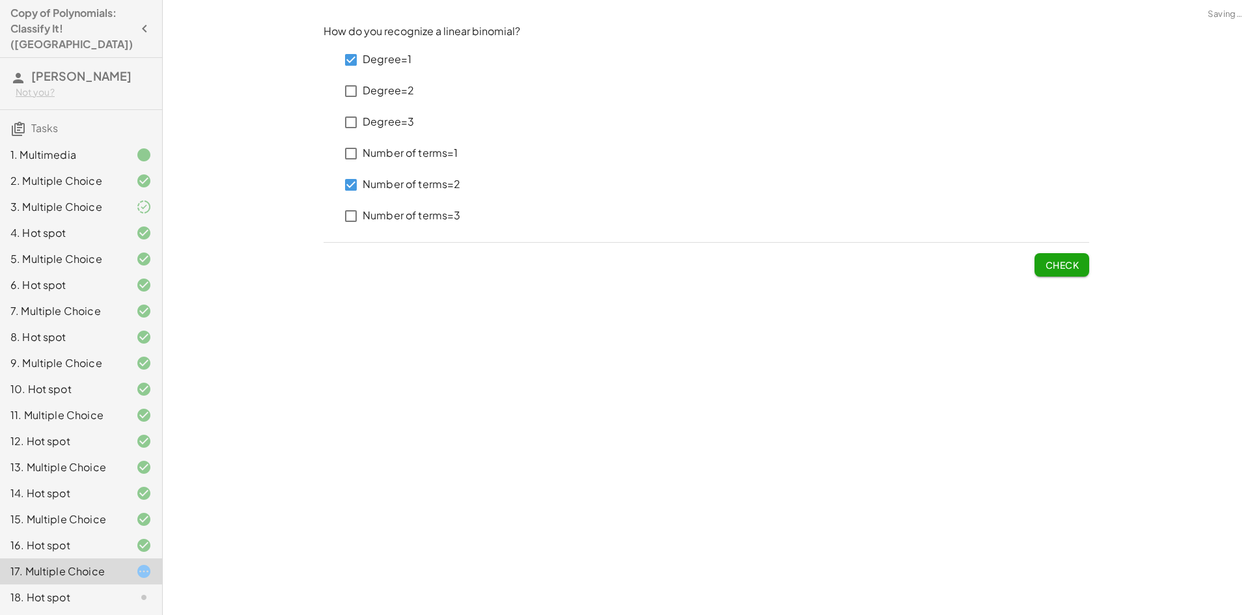
click at [1087, 269] on button "Check" at bounding box center [1062, 264] width 55 height 23
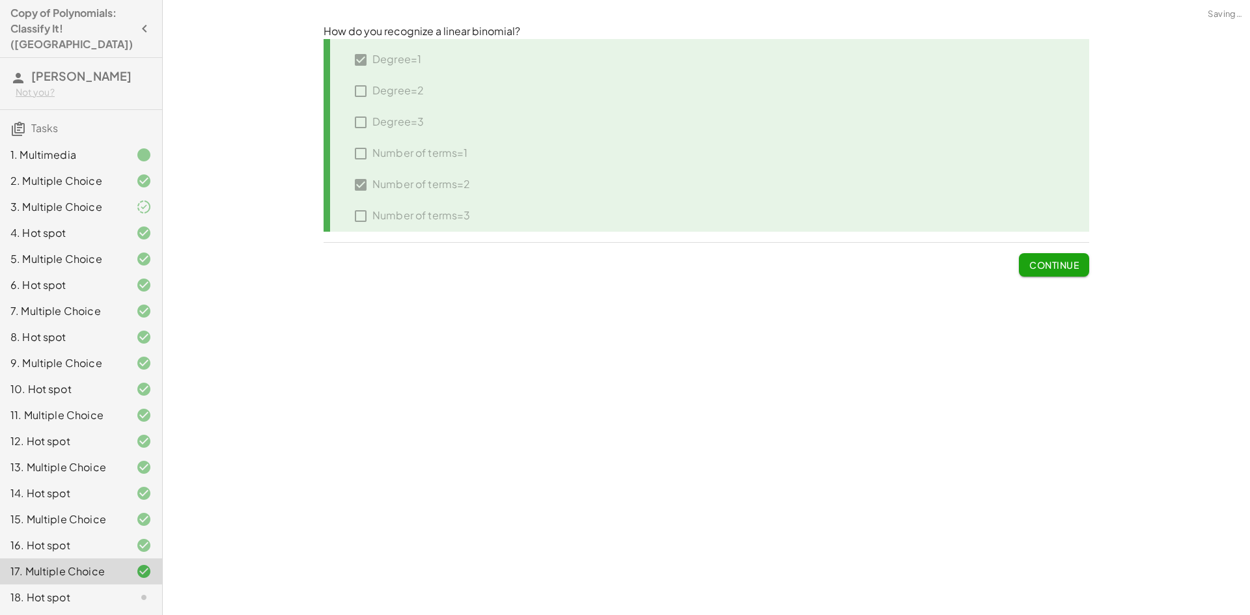
click at [1084, 270] on button "Continue" at bounding box center [1054, 264] width 70 height 23
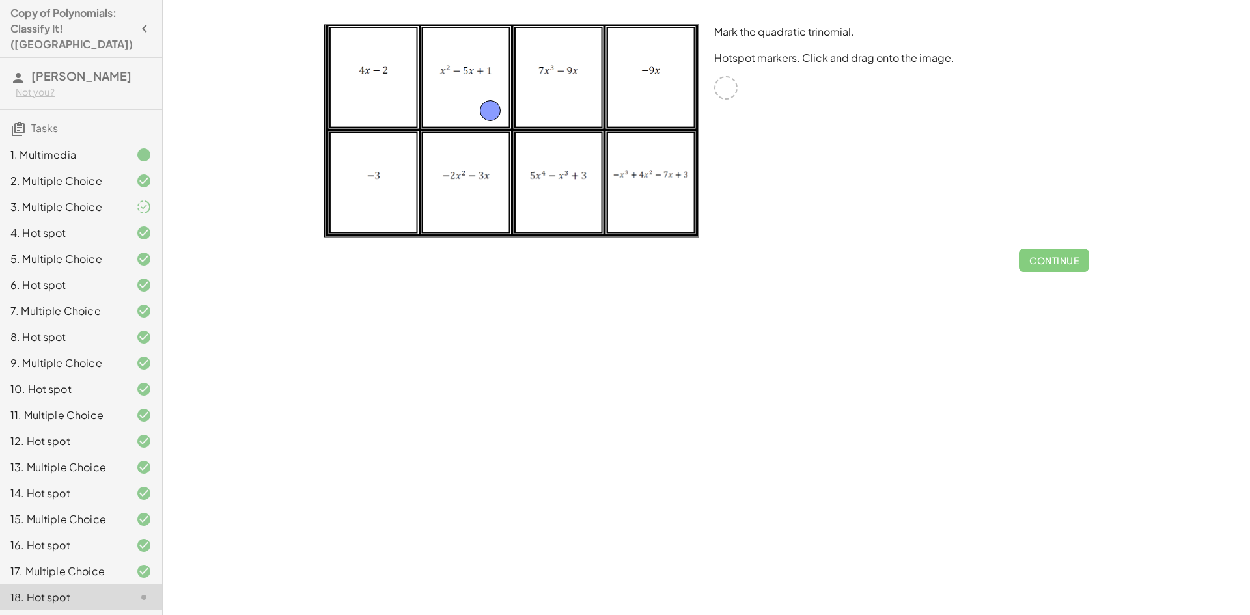
drag, startPoint x: 721, startPoint y: 89, endPoint x: 485, endPoint y: 111, distance: 236.8
click at [1078, 259] on span "Check" at bounding box center [1062, 261] width 34 height 12
click at [1078, 264] on span "Continue" at bounding box center [1053, 261] width 49 height 12
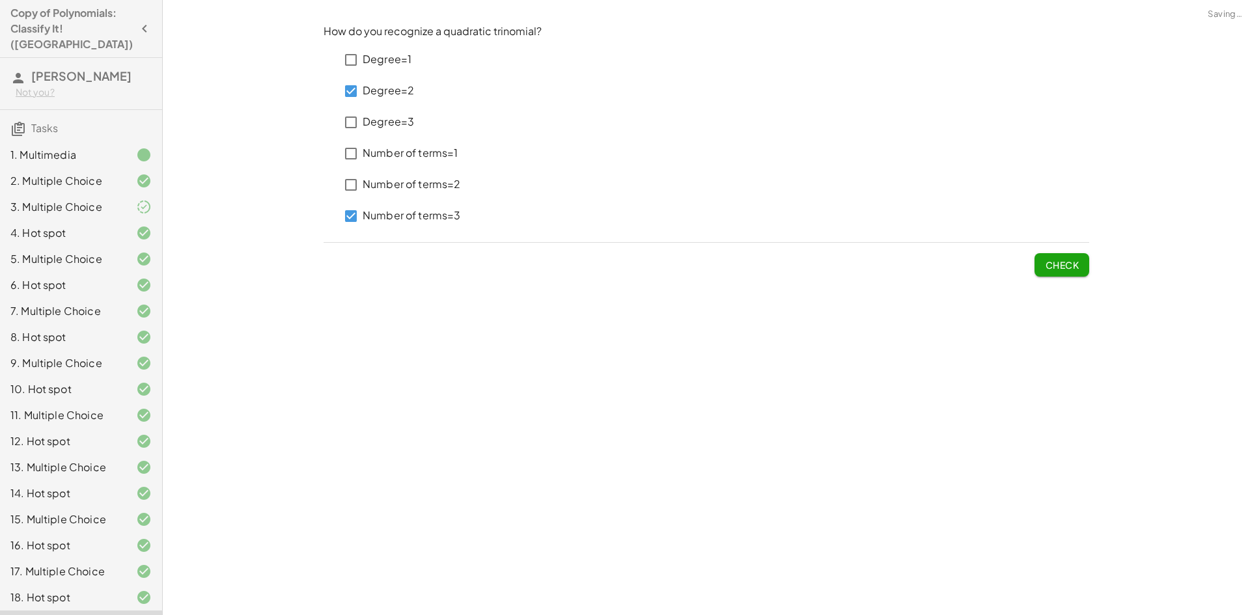
click at [1036, 264] on button "Check" at bounding box center [1062, 264] width 55 height 23
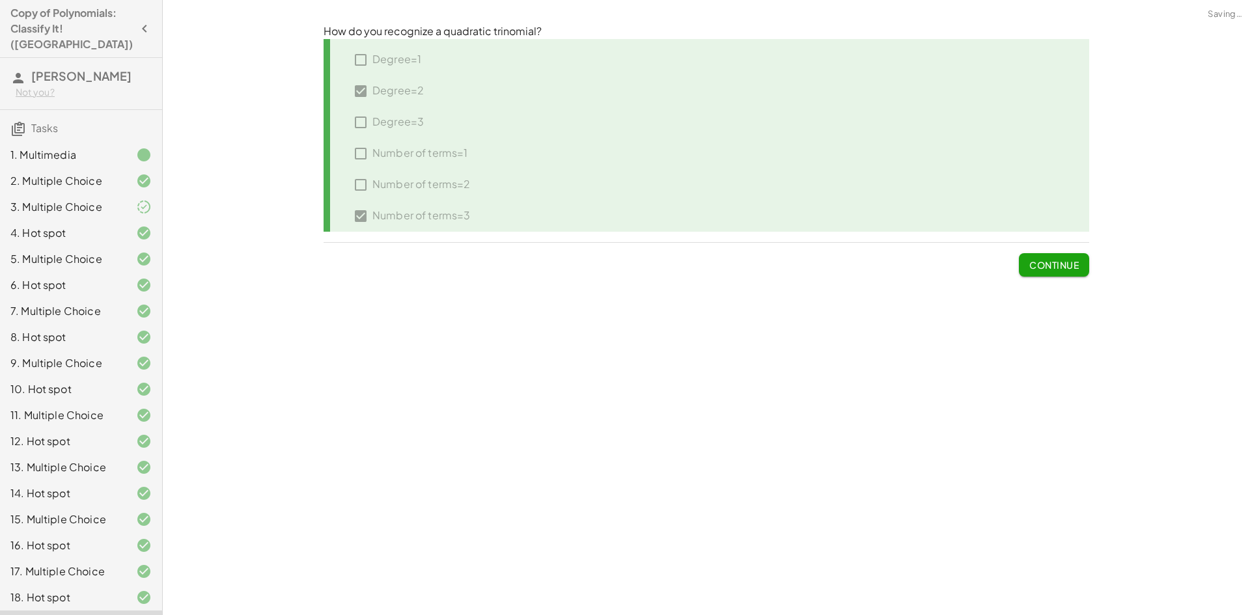
click at [1036, 264] on span "Continue" at bounding box center [1053, 265] width 49 height 12
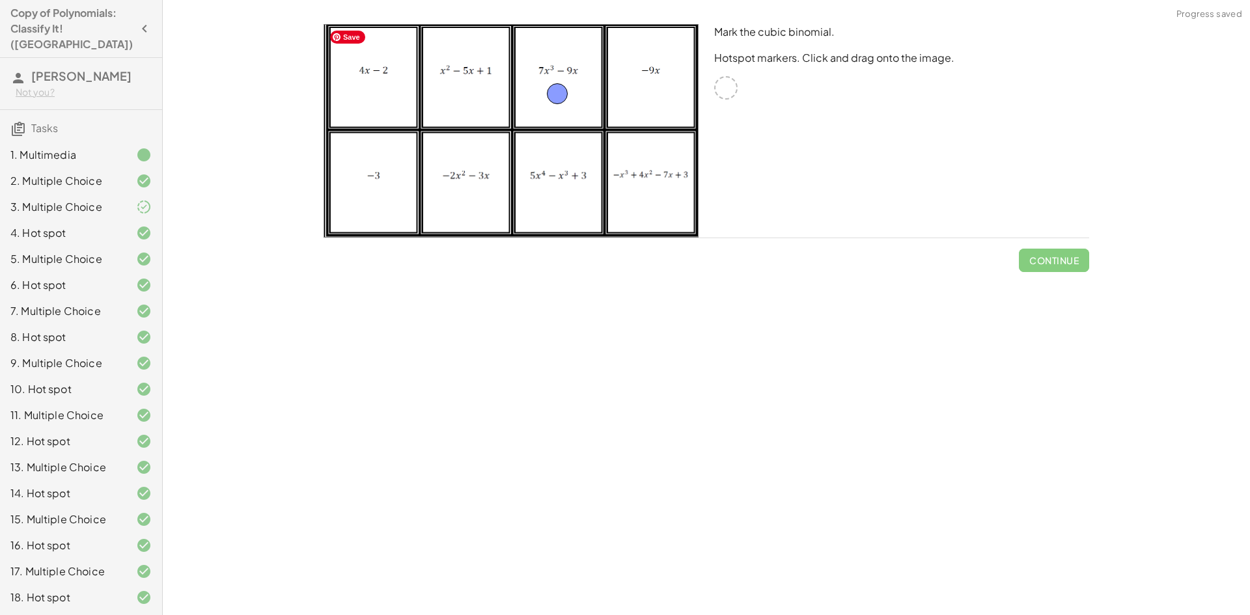
drag, startPoint x: 720, startPoint y: 91, endPoint x: 551, endPoint y: 96, distance: 168.7
click at [1057, 260] on span "Check" at bounding box center [1062, 261] width 34 height 12
click at [1057, 261] on span "Continue" at bounding box center [1053, 261] width 49 height 12
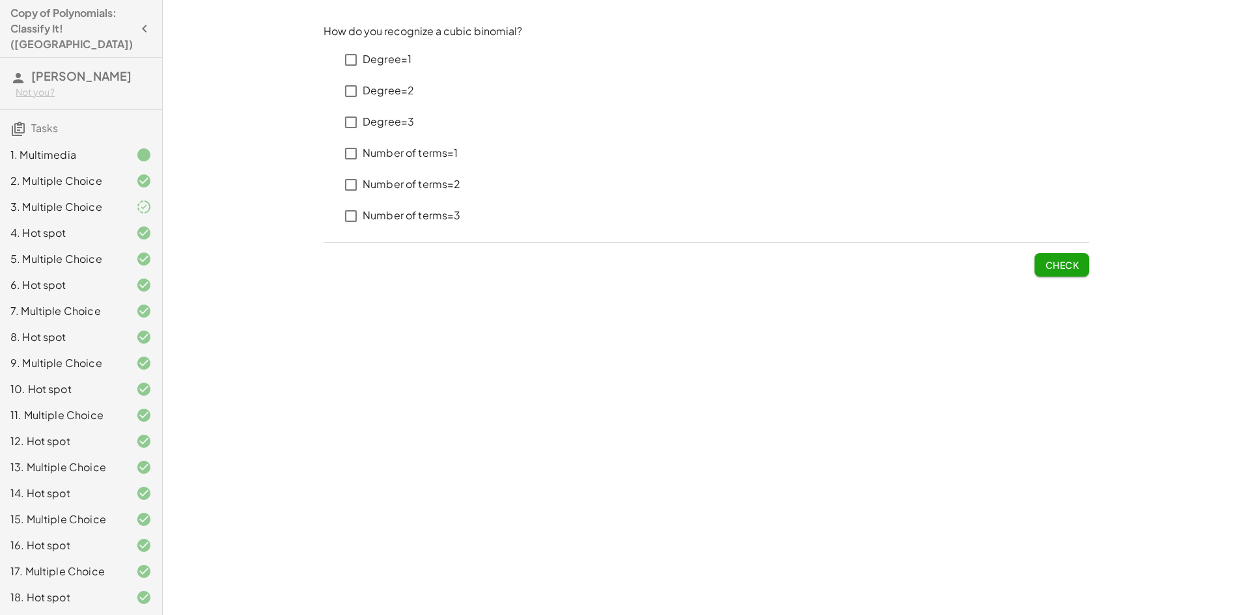
click at [386, 125] on p "Degree=3" at bounding box center [388, 122] width 51 height 15
click at [399, 156] on p "Number of terms=1" at bounding box center [411, 153] width 96 height 15
click at [1037, 255] on button "Check" at bounding box center [1062, 264] width 55 height 23
click at [1065, 270] on span "Check" at bounding box center [1062, 265] width 34 height 12
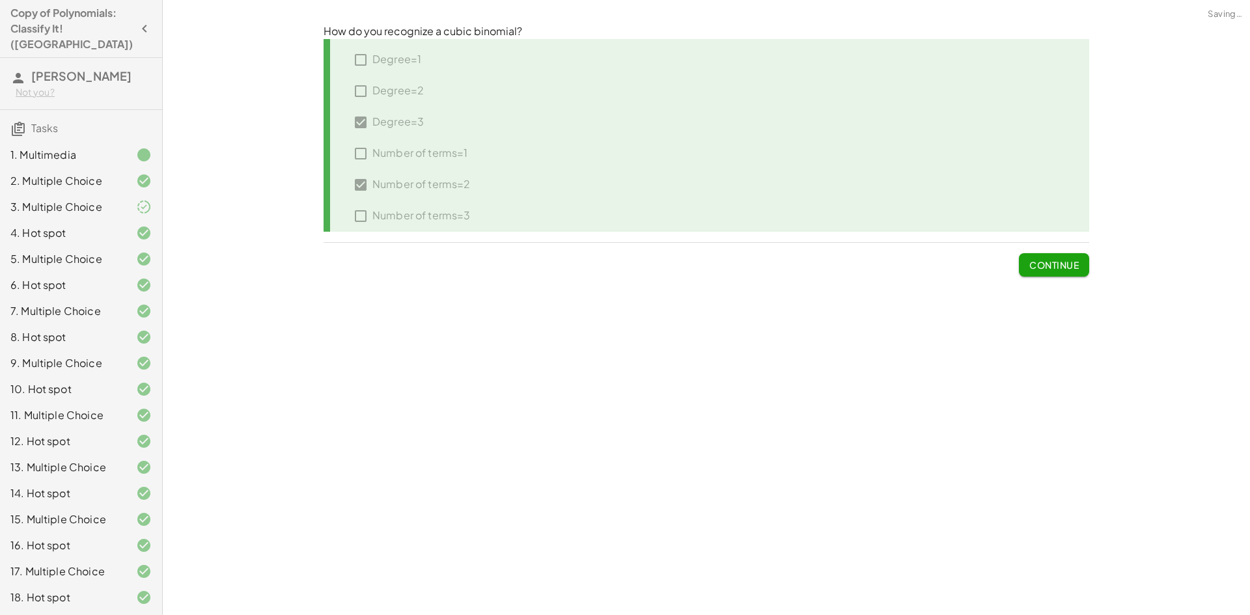
click at [1063, 273] on button "Continue" at bounding box center [1054, 264] width 70 height 23
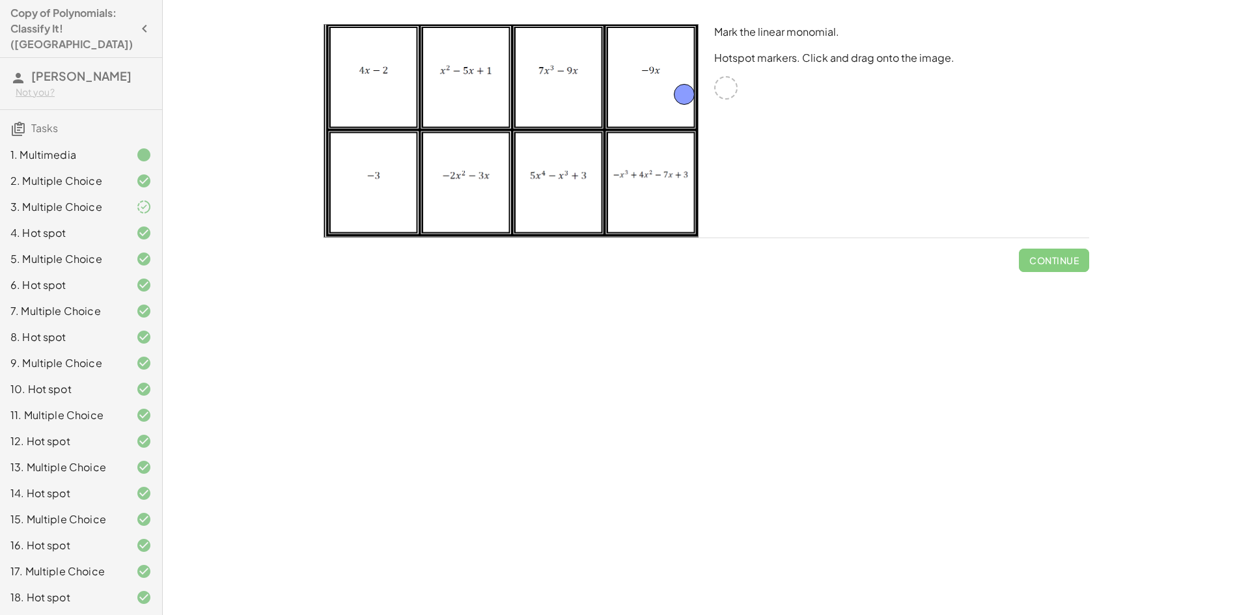
drag, startPoint x: 731, startPoint y: 90, endPoint x: 671, endPoint y: 96, distance: 60.3
click at [1059, 261] on span "Check" at bounding box center [1062, 261] width 34 height 12
click at [1059, 261] on span "Continue" at bounding box center [1053, 261] width 49 height 12
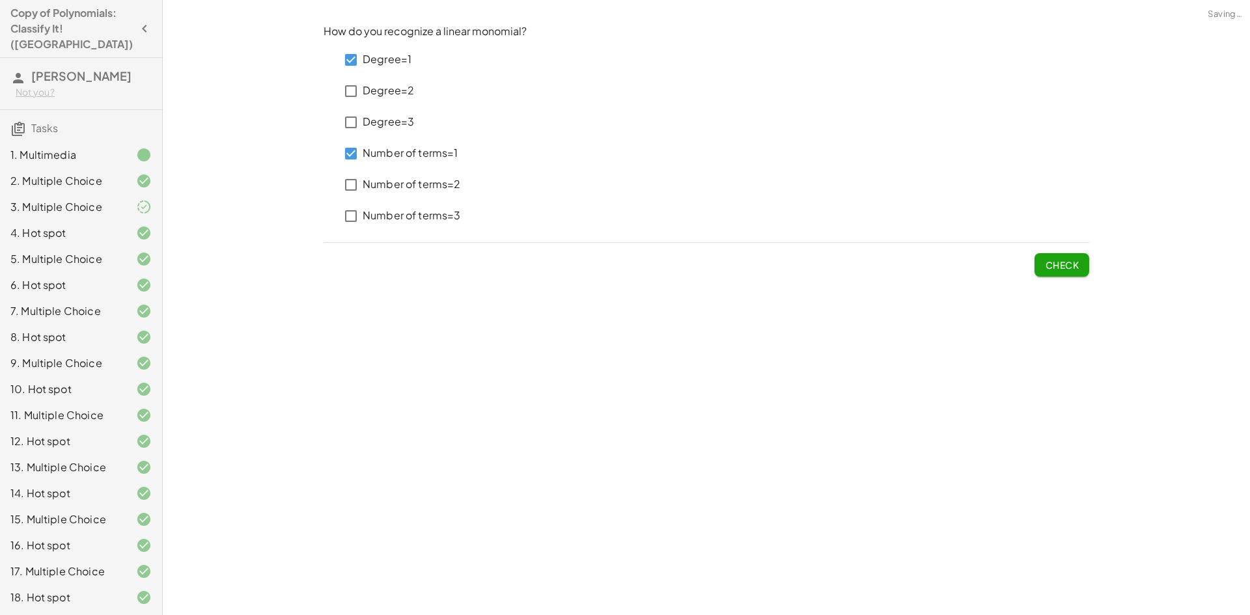
click at [1063, 262] on span "Check" at bounding box center [1062, 265] width 34 height 12
click at [1063, 263] on span "Submit Changes" at bounding box center [1037, 265] width 84 height 12
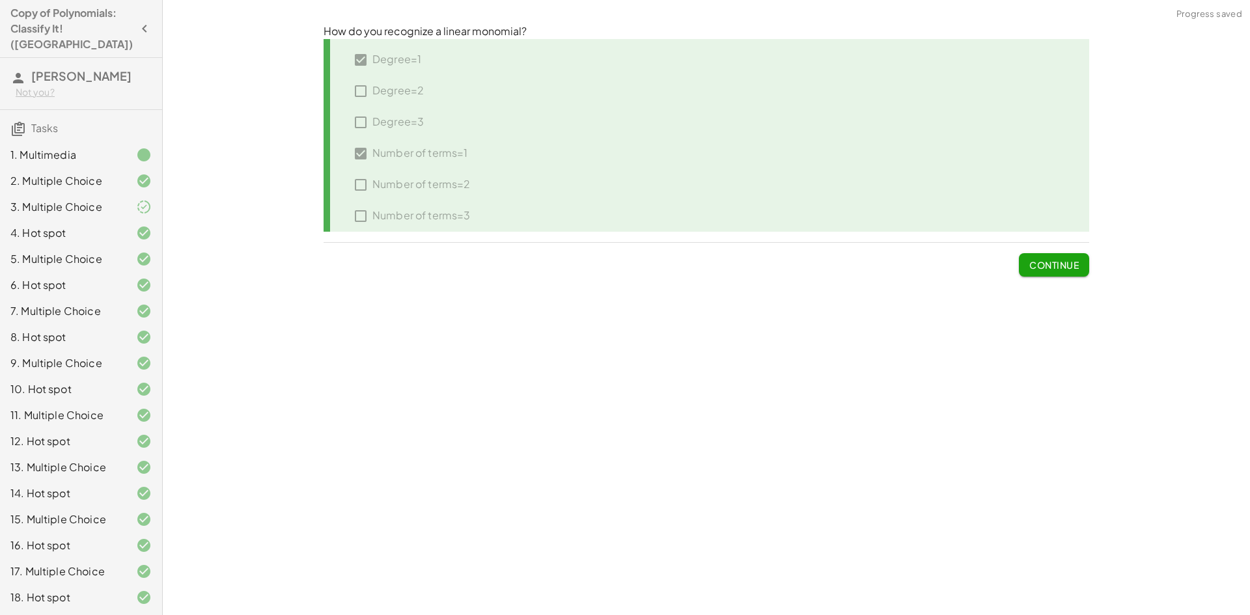
click at [1061, 267] on span "Continue" at bounding box center [1053, 265] width 49 height 12
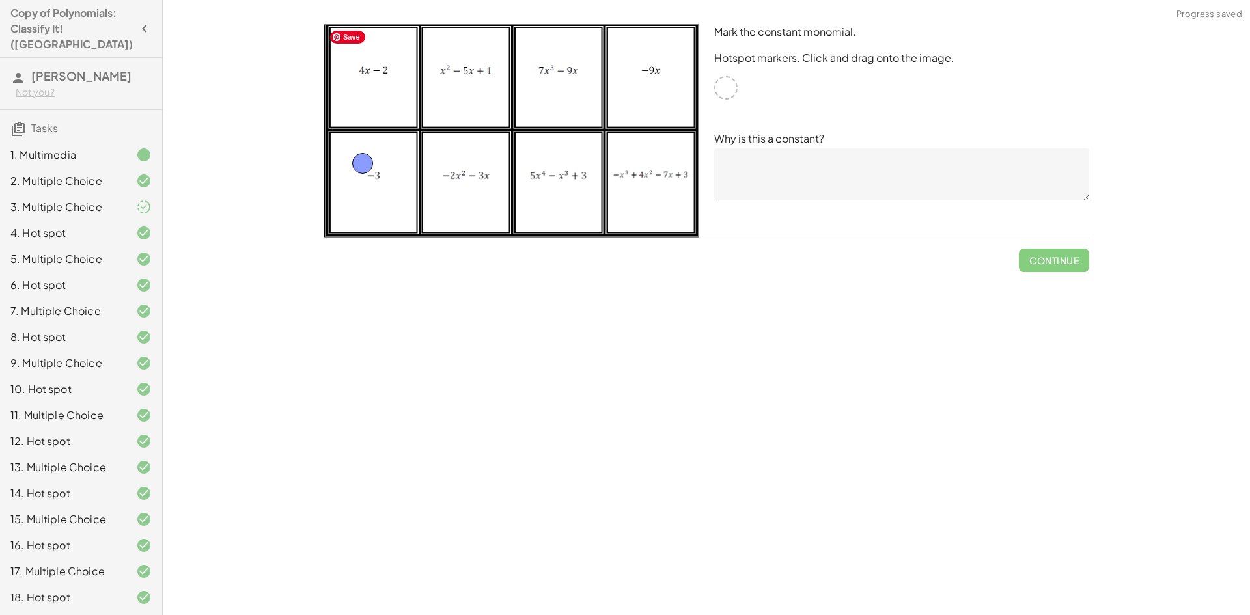
drag, startPoint x: 723, startPoint y: 93, endPoint x: 357, endPoint y: 172, distance: 375.0
click at [782, 176] on textarea at bounding box center [901, 174] width 375 height 52
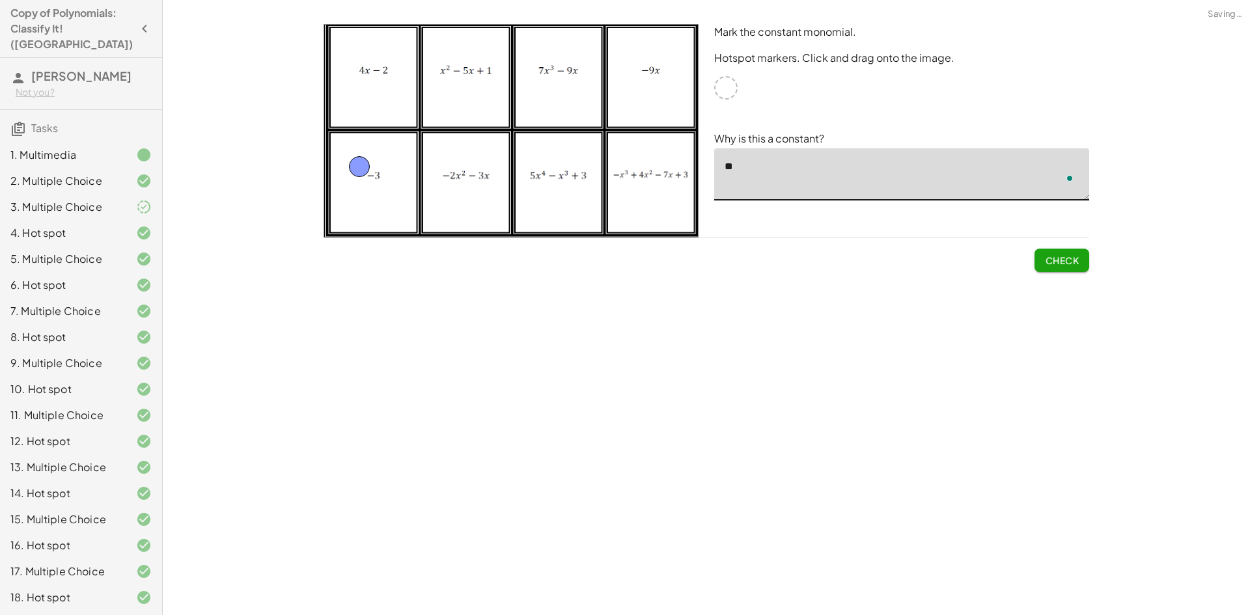
type textarea "*"
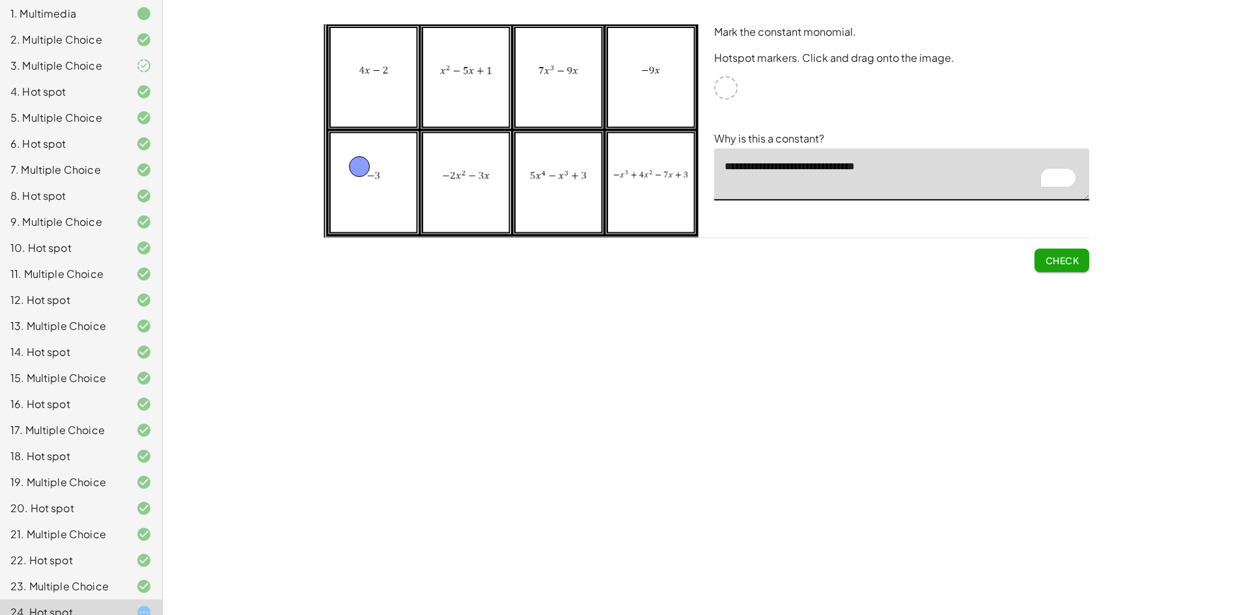
type textarea "**********"
click at [1080, 262] on button "Check" at bounding box center [1062, 260] width 55 height 23
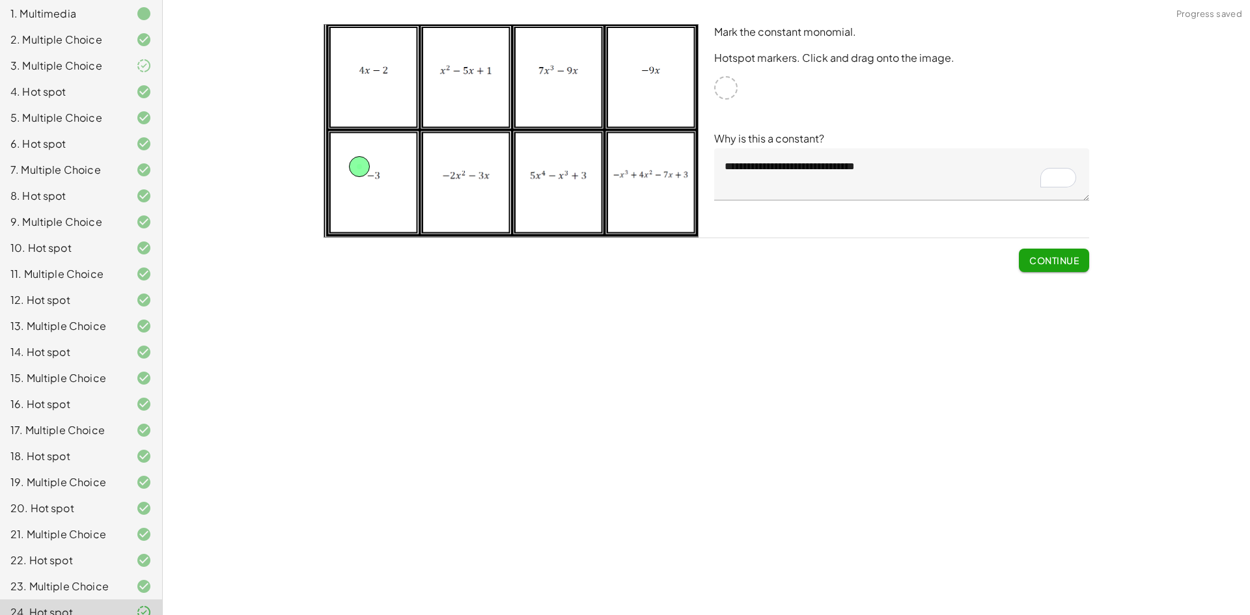
click at [1077, 264] on span "Continue" at bounding box center [1053, 261] width 49 height 12
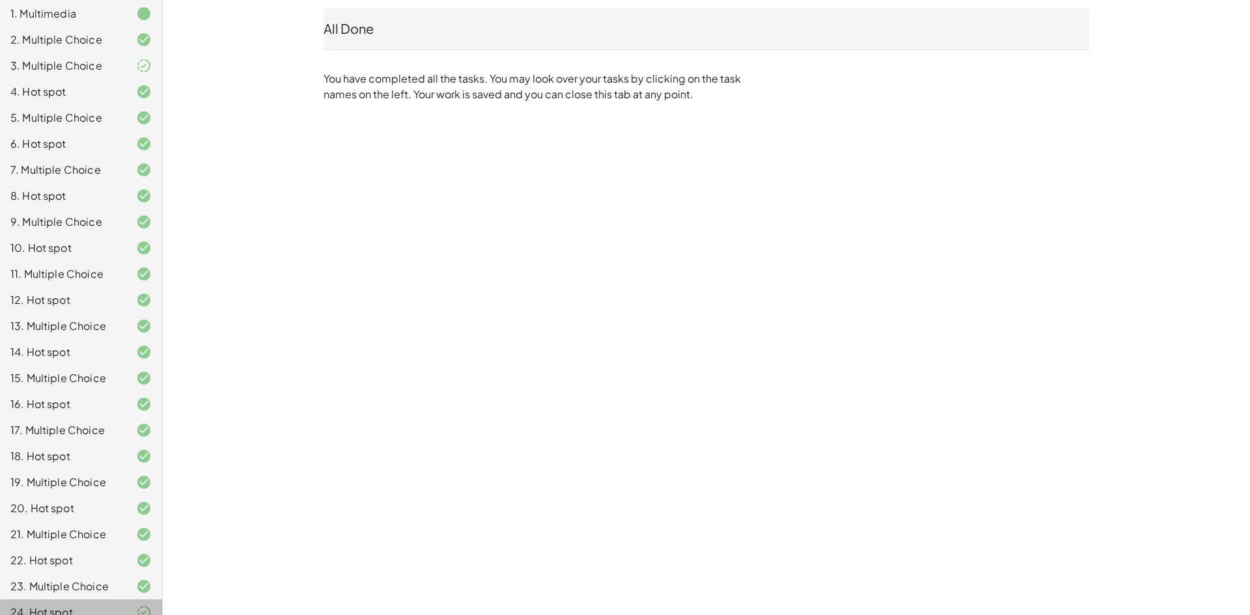
click at [68, 605] on div "24. Hot spot" at bounding box center [62, 613] width 105 height 16
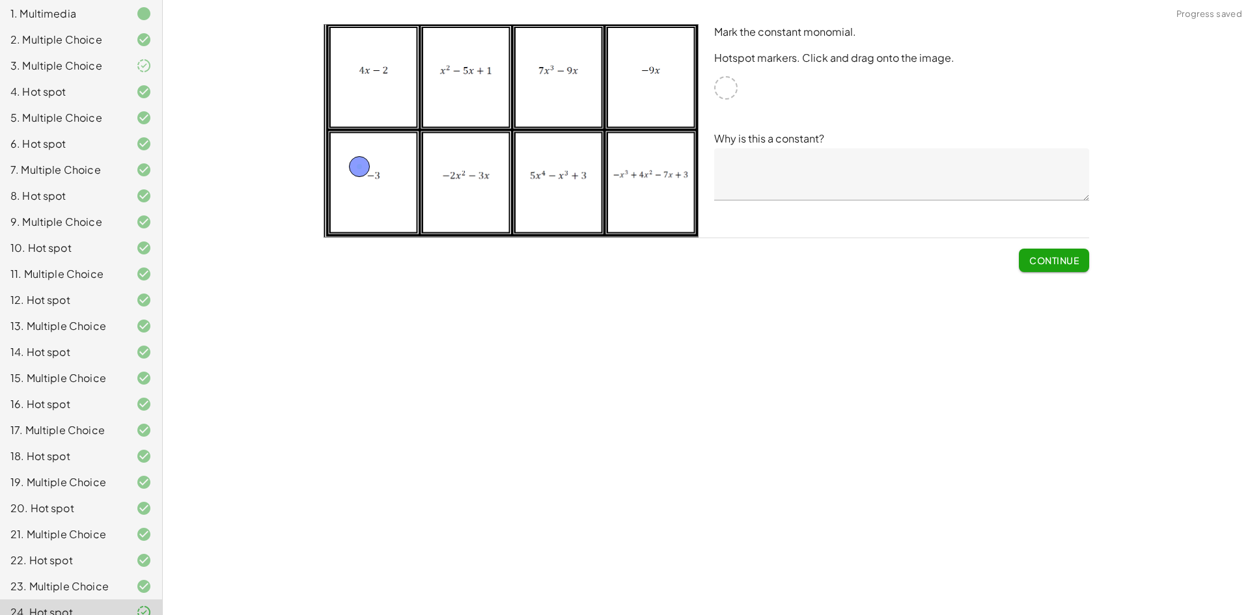
click at [942, 166] on textarea at bounding box center [901, 174] width 375 height 52
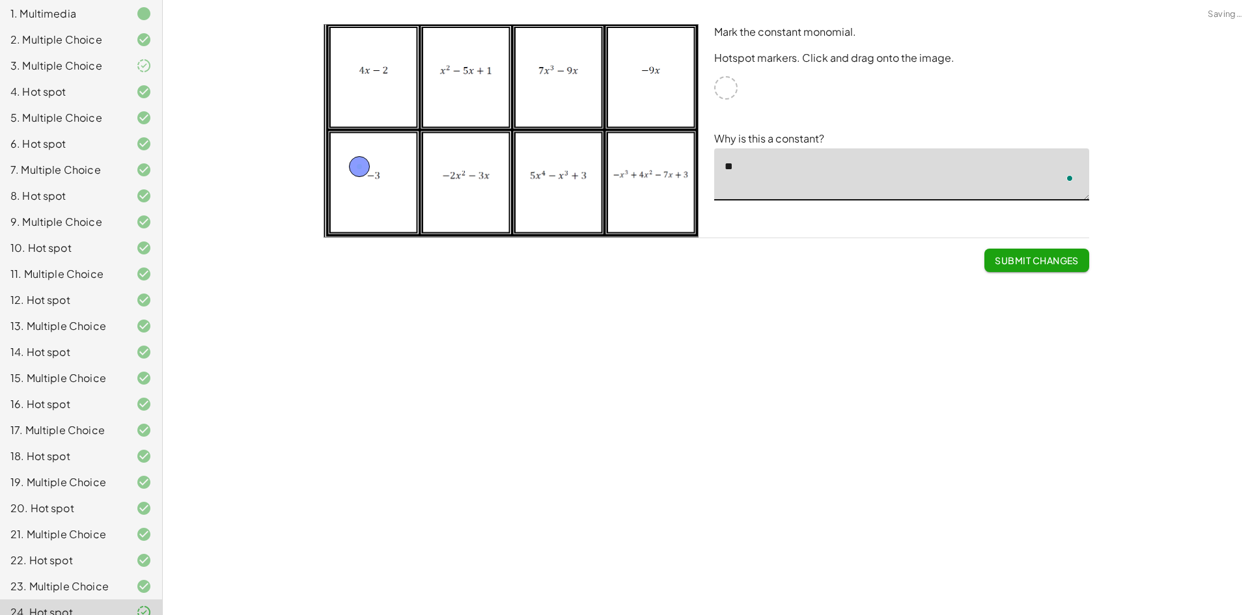
type textarea "*"
type textarea "**********"
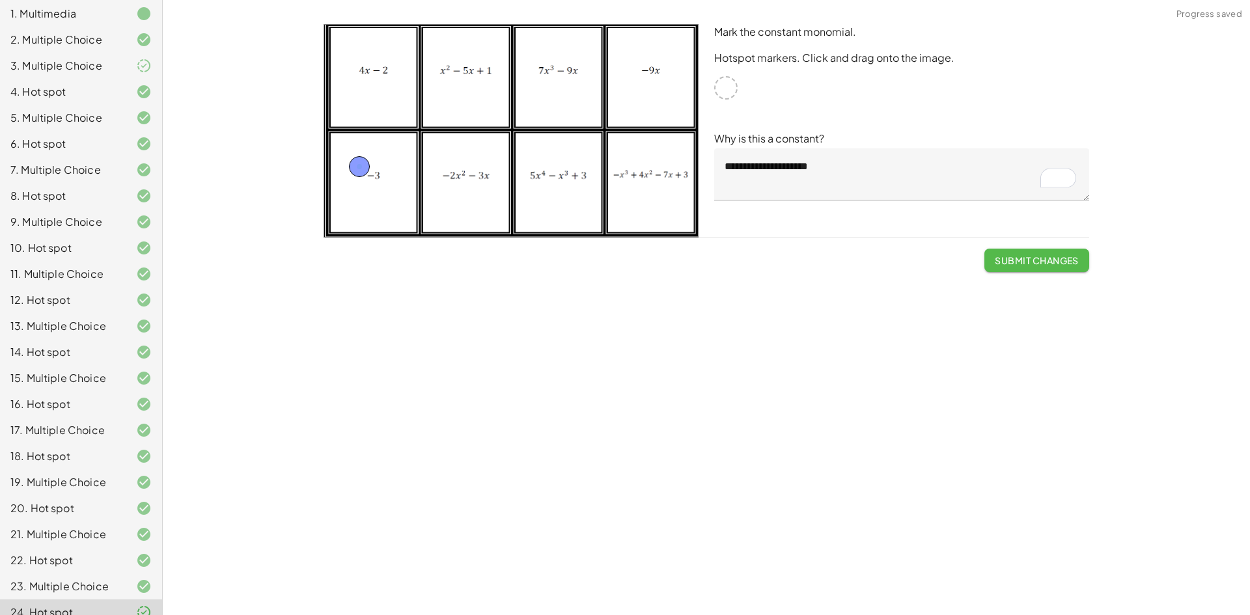
click at [1018, 257] on span "Submit Changes" at bounding box center [1037, 261] width 84 height 12
click at [1020, 261] on button "Continue" at bounding box center [1054, 260] width 70 height 23
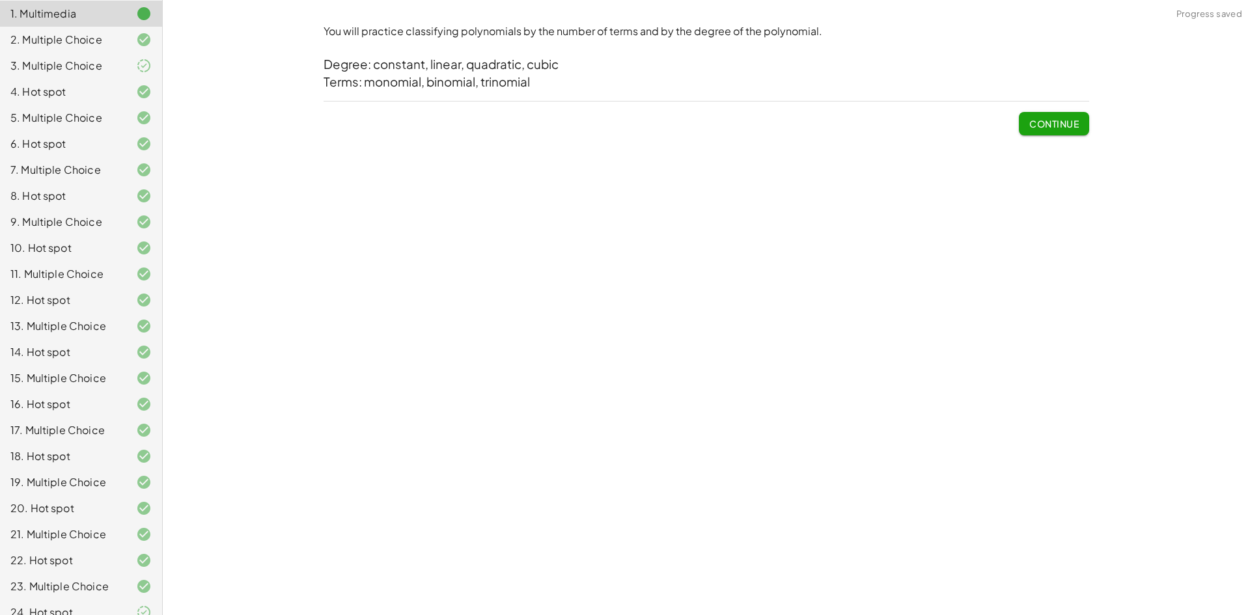
click at [1050, 128] on span "Continue" at bounding box center [1053, 124] width 49 height 12
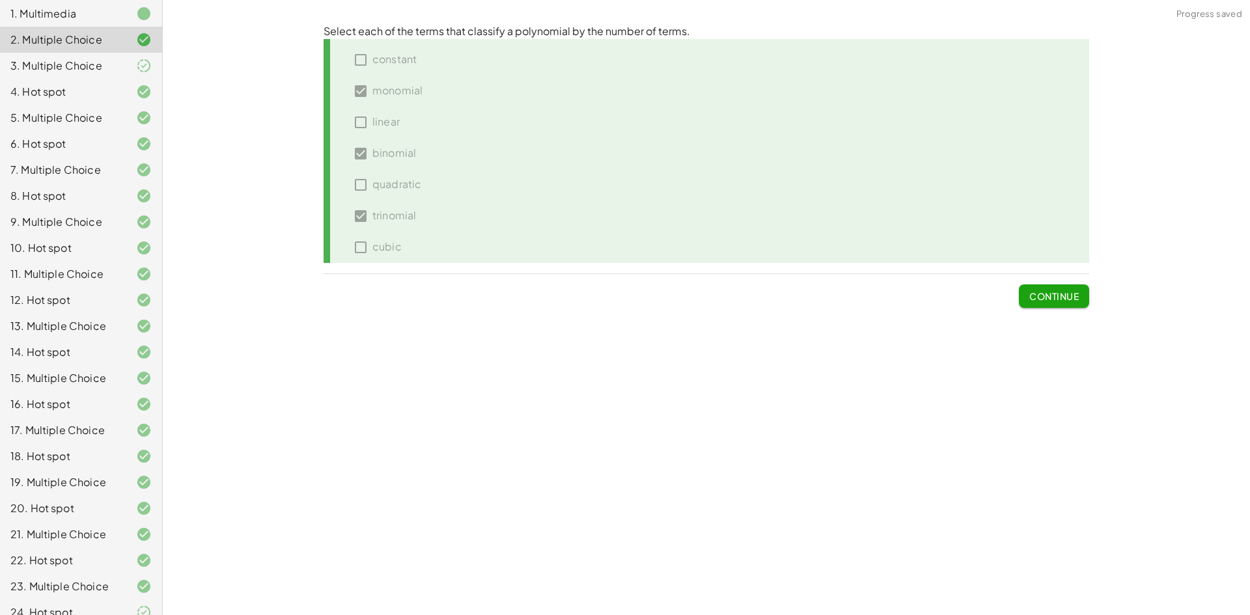
scroll to position [0, 0]
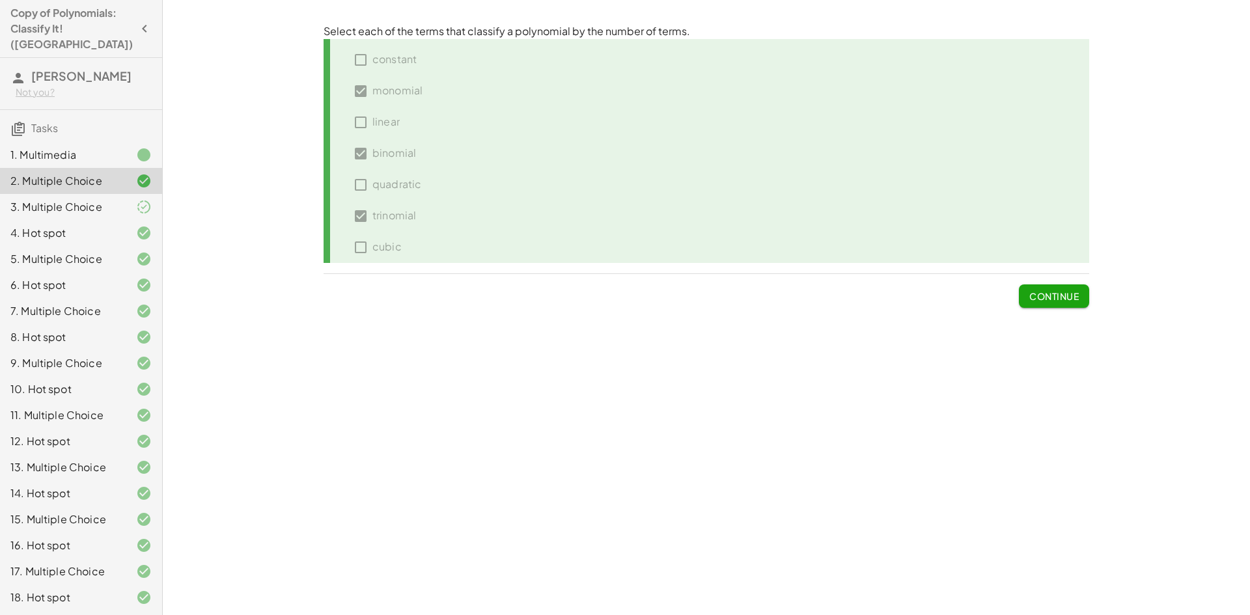
click at [93, 147] on div "1. Multimedia" at bounding box center [62, 155] width 105 height 16
